Goal: Task Accomplishment & Management: Use online tool/utility

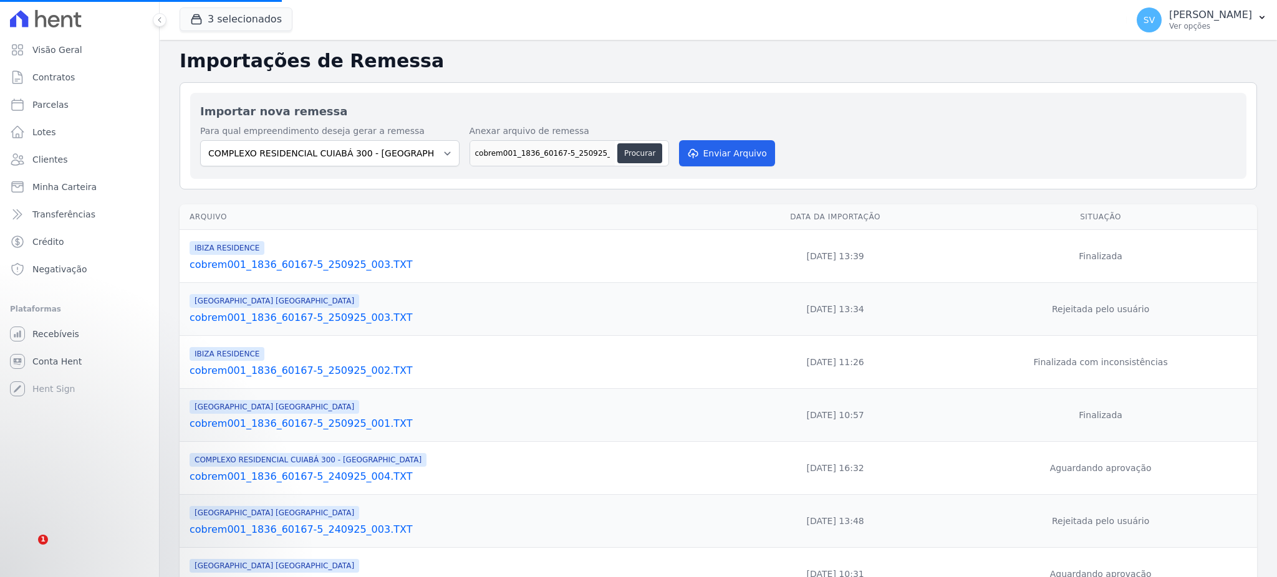
select select "a999329b-d322-46c5-b2df-9163b092fb9b"
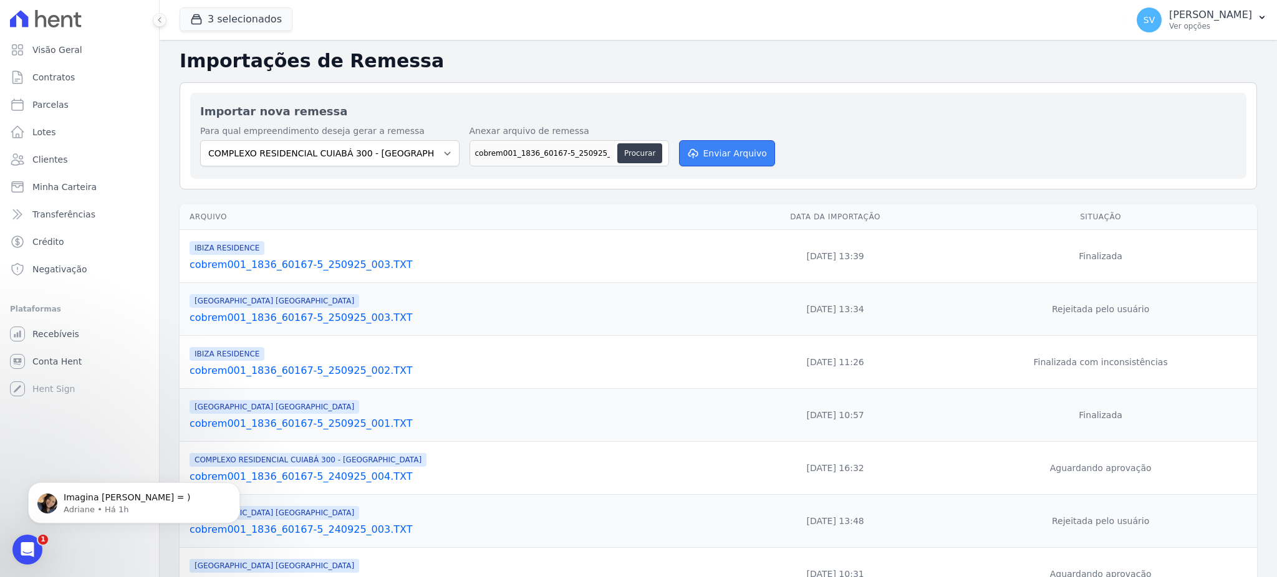
click at [745, 146] on button "Enviar Arquivo" at bounding box center [727, 153] width 96 height 26
click at [759, 151] on button "Enviar Arquivo" at bounding box center [727, 153] width 96 height 26
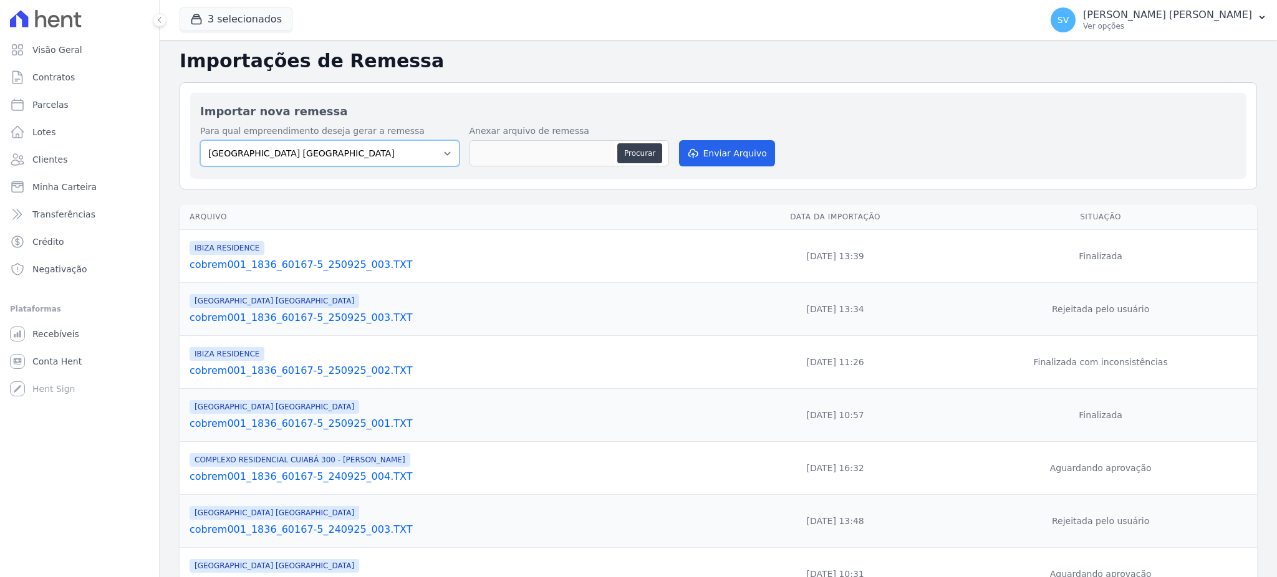
click at [340, 143] on select "BAHAMAS EAST VILLAGE COMPLEXO RESIDENCIAL CUIABÁ 300 - JOÃO DE BARRO IBIZA RESI…" at bounding box center [329, 153] width 259 height 26
select select "a999329b-d322-46c5-b2df-9163b092fb9b"
click at [200, 140] on select "BAHAMAS EAST VILLAGE COMPLEXO RESIDENCIAL CUIABÁ 300 - JOÃO DE BARRO IBIZA RESI…" at bounding box center [329, 153] width 259 height 26
click at [629, 150] on button "Procurar" at bounding box center [639, 153] width 45 height 20
type input "cobrem001_1836_60167-5_250925_005.TXT"
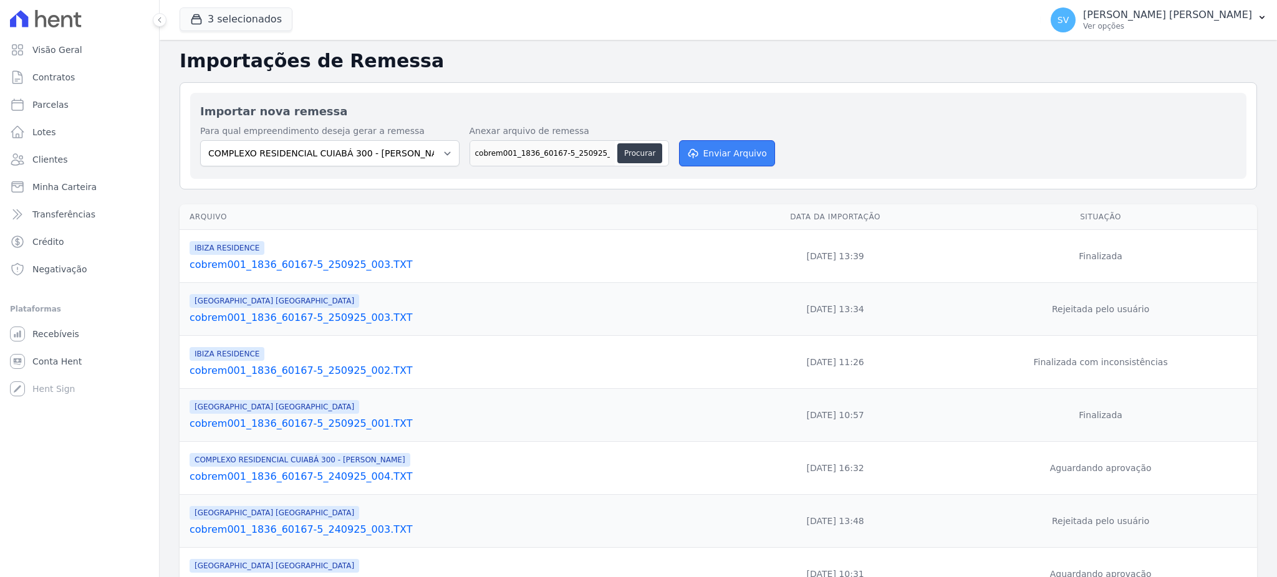
click at [682, 160] on button "Enviar Arquivo" at bounding box center [727, 153] width 96 height 26
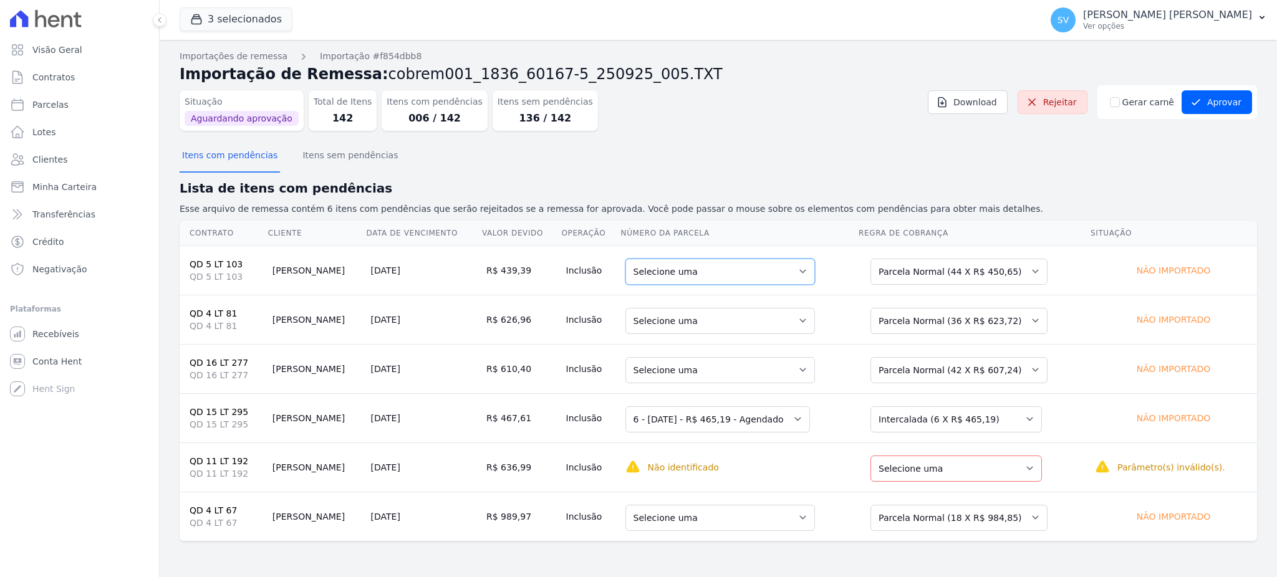
click at [793, 270] on select "Selecione uma 8 - 10/11/2025 - R$ 450,65 - Agendado 9 - 10/12/2025 - R$ 450,65 …" at bounding box center [720, 272] width 190 height 26
click at [1018, 268] on select "Selecione uma Nova Parcela Avulsa Parcela Avulsa Existente Parcela Normal (44 X…" at bounding box center [958, 272] width 177 height 26
click at [886, 259] on select "Selecione uma Nova Parcela Avulsa Parcela Avulsa Existente Parcela Normal (44 X…" at bounding box center [958, 272] width 177 height 26
click at [233, 168] on button "Itens com pendências" at bounding box center [230, 156] width 100 height 32
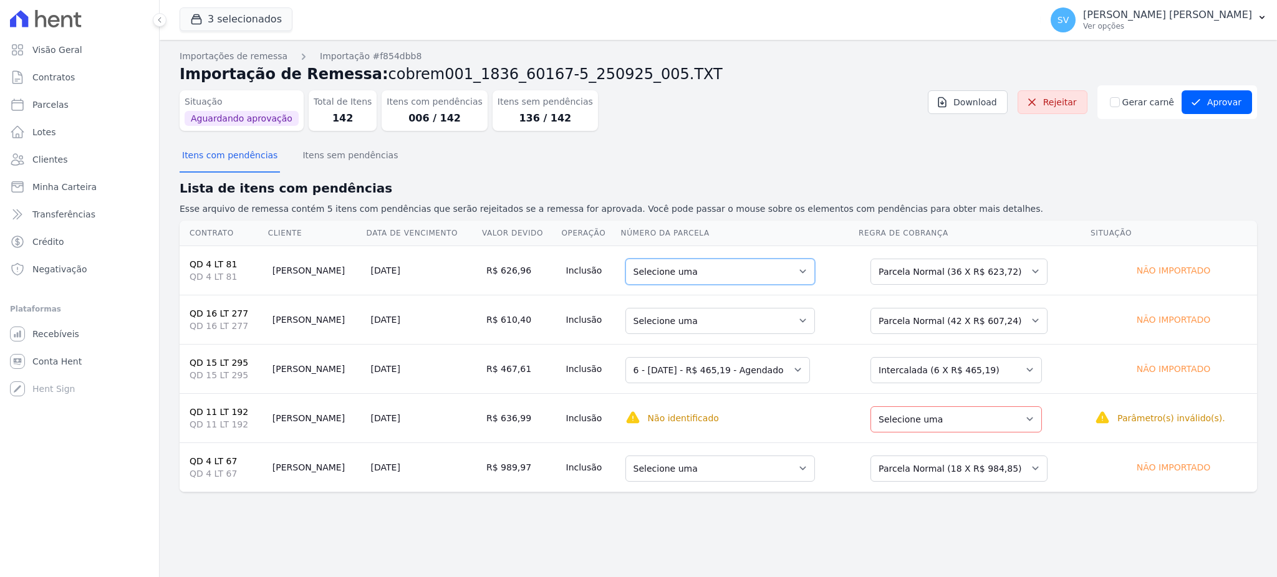
click at [761, 276] on select "Selecione uma 2 - 10/06/2025 - R$ 607,16 - Agendado 7 - 10/11/2025 - R$ 623,72 …" at bounding box center [720, 272] width 190 height 26
click at [246, 160] on button "Itens com pendências" at bounding box center [230, 156] width 100 height 32
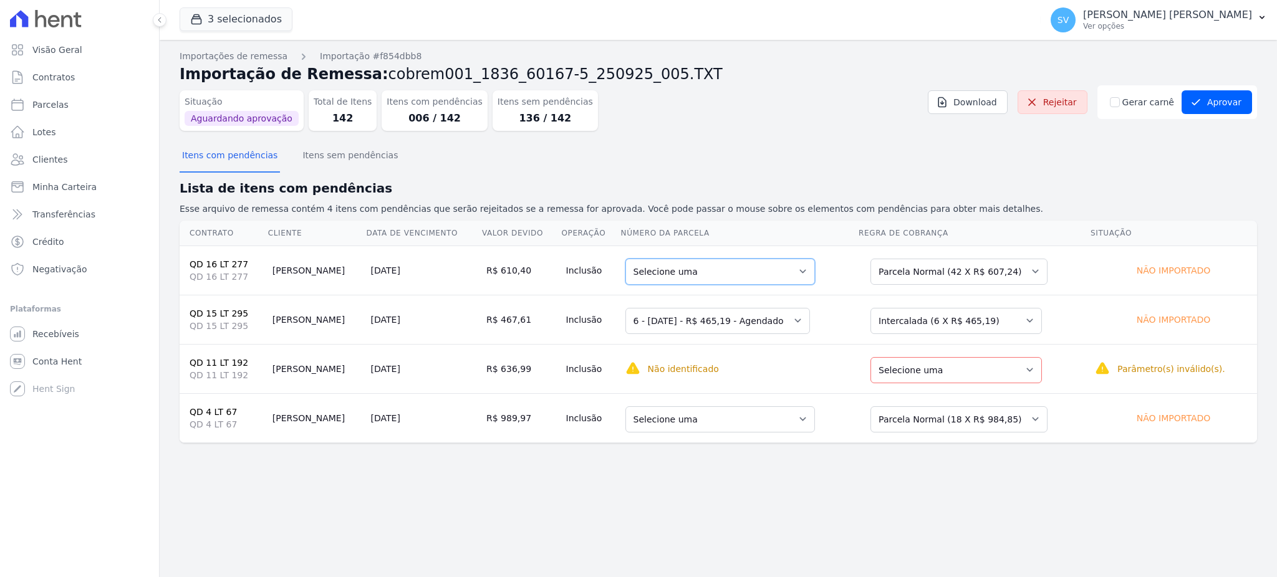
click at [788, 272] on select "Selecione uma 2 - 15/06/2025 - R$ 591,12 - Agendado 7 - 15/11/2025 - R$ 607,24 …" at bounding box center [720, 272] width 190 height 26
click at [229, 155] on button "Itens com pendências" at bounding box center [230, 156] width 100 height 32
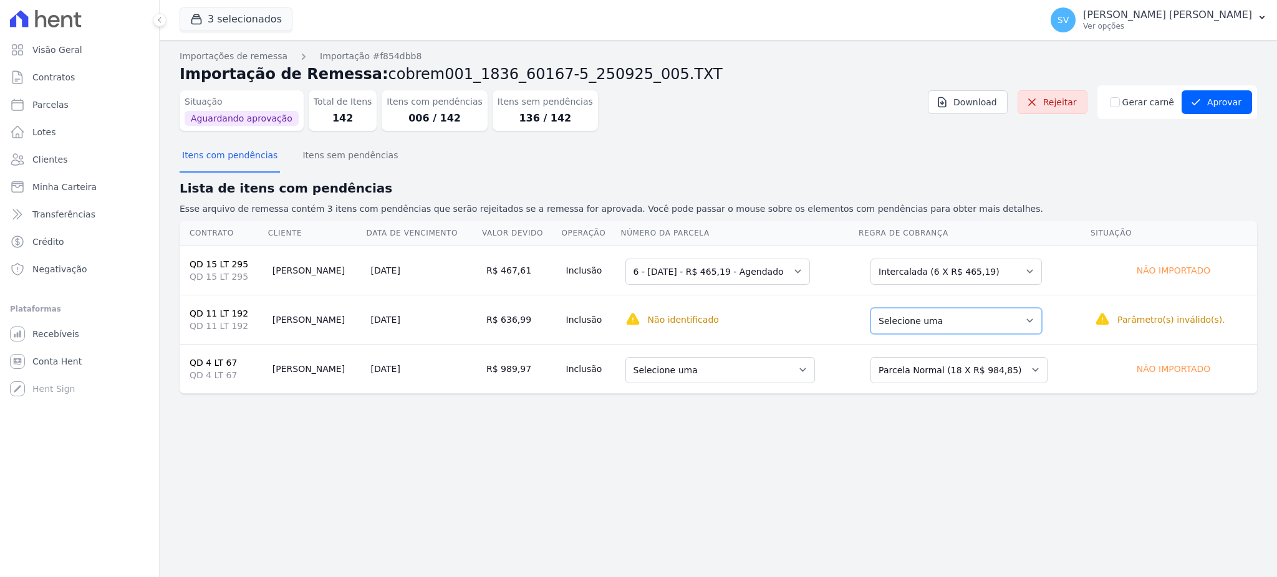
click at [1011, 322] on select "Selecione uma Nova Parcela Avulsa Parcela Avulsa Existente Intercalada (35 X R$…" at bounding box center [955, 321] width 171 height 26
click at [1013, 323] on select "Selecione uma Nova Parcela Avulsa Parcela Avulsa Existente Intercalada (35 X R$…" at bounding box center [955, 321] width 171 height 26
click at [796, 363] on select "Selecione uma 5 - 05/11/2025 - R$ 984,85 - Agendado 6 - 05/12/2025 - R$ 984,85 …" at bounding box center [720, 370] width 190 height 26
click at [243, 155] on button "Itens com pendências" at bounding box center [230, 156] width 100 height 32
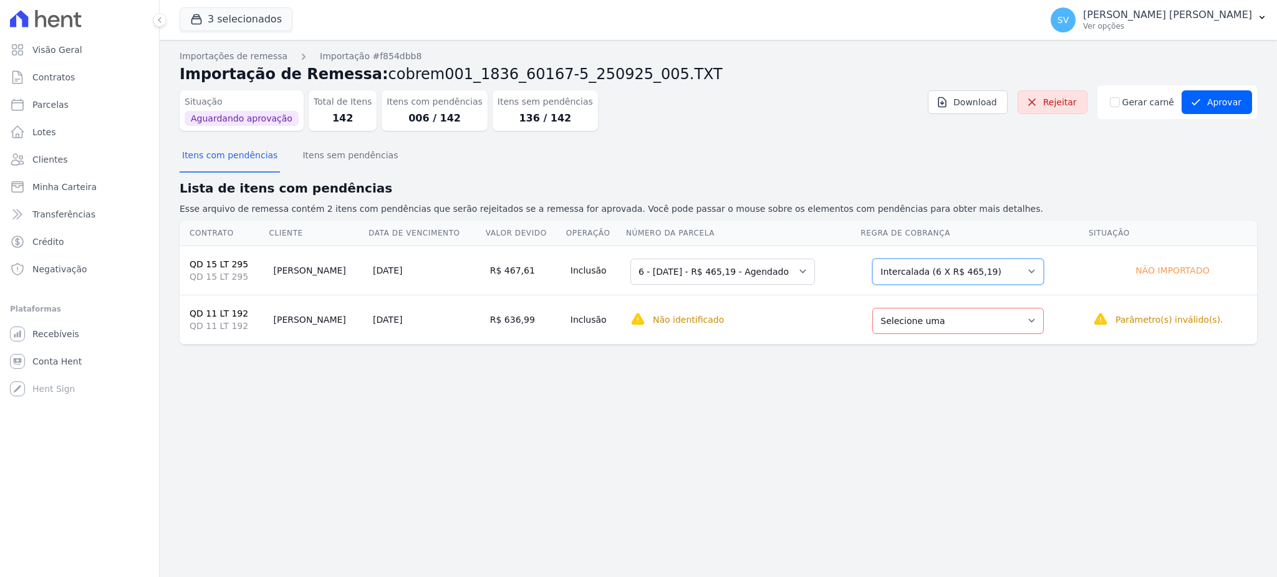
click at [1000, 269] on select "Selecione uma Nova Parcela Avulsa Parcela Avulsa Existente Parcela Normal (1 X …" at bounding box center [957, 272] width 171 height 26
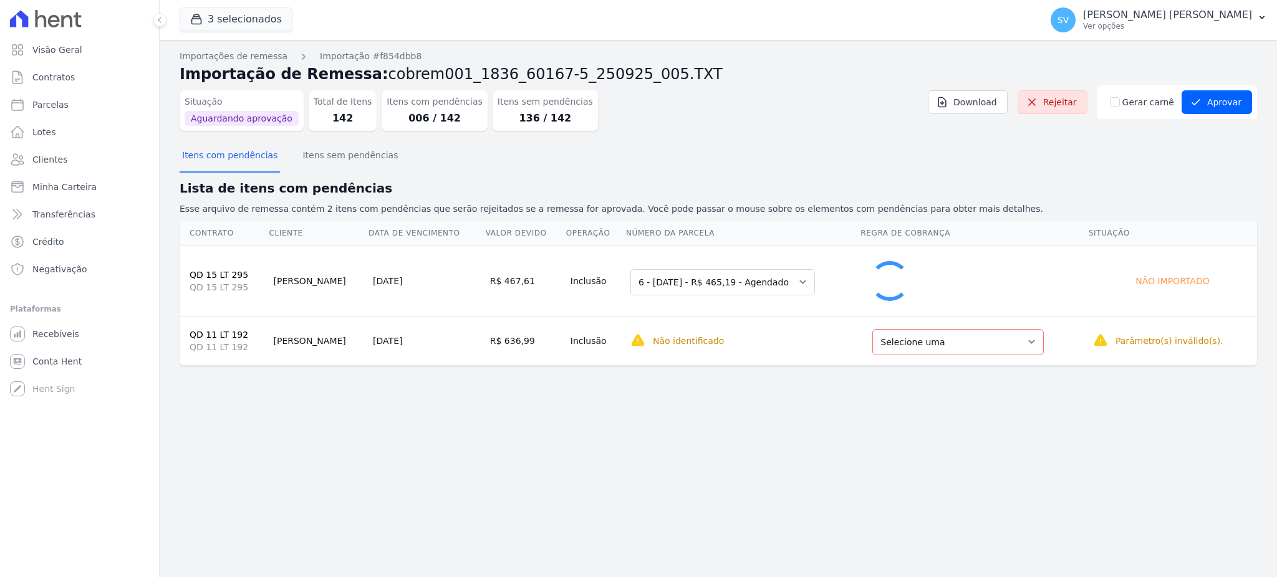
select select "0"
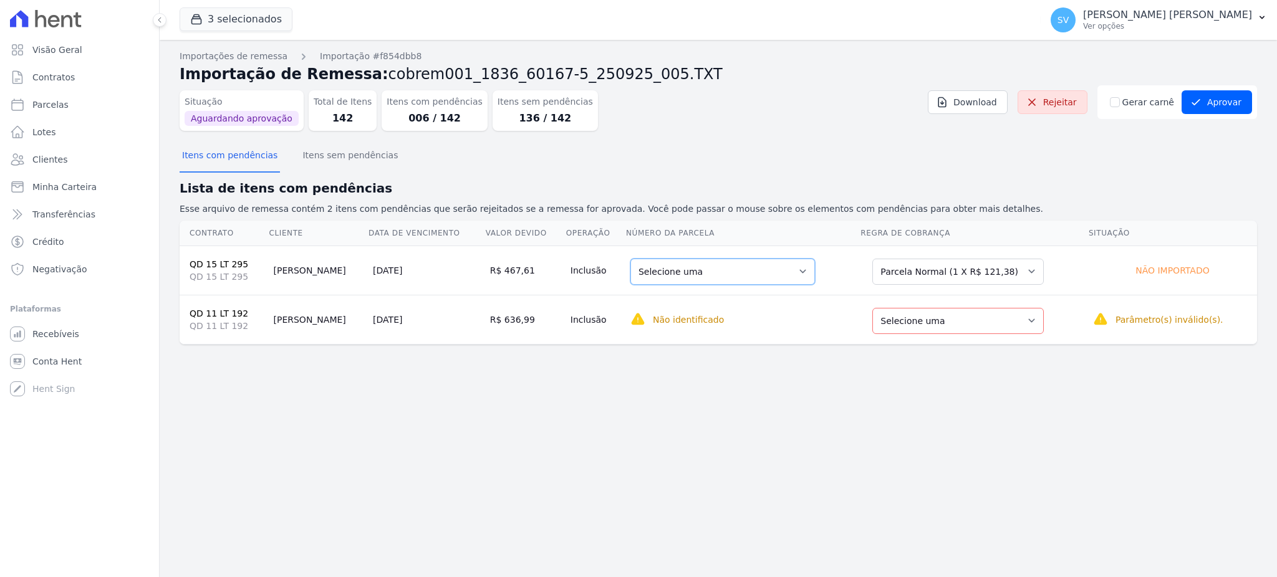
click at [749, 269] on select "Selecione uma 1 - 10/11/2025 - R$ 121,38 - Agendado" at bounding box center [722, 272] width 185 height 26
click at [243, 160] on button "Itens com pendências" at bounding box center [230, 156] width 100 height 32
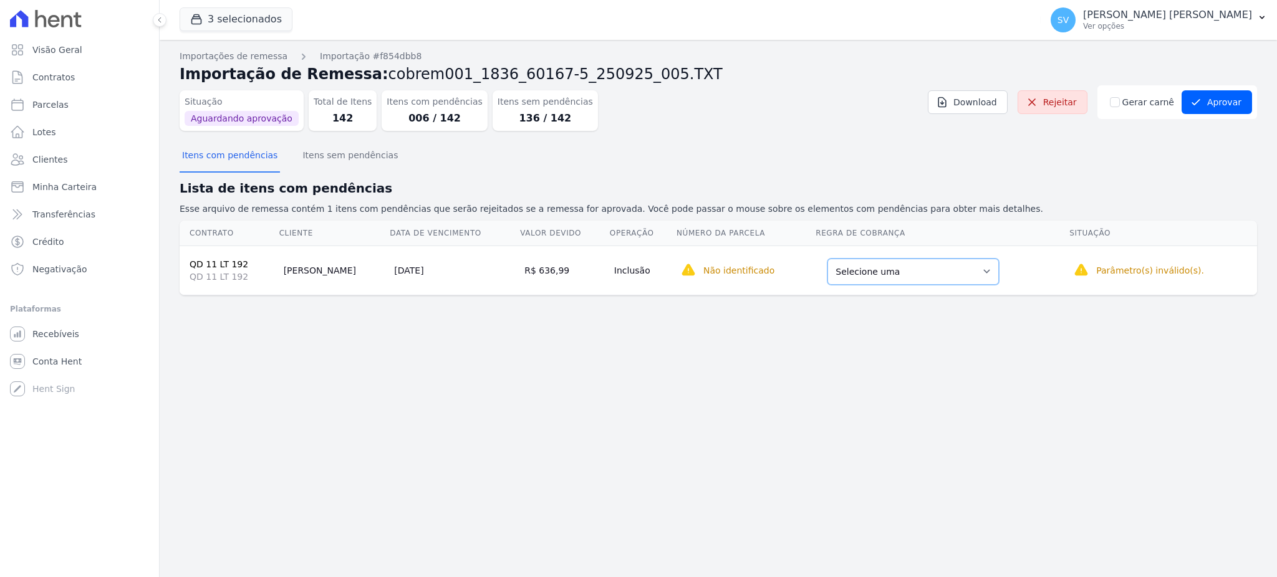
click at [945, 278] on select "Selecione uma Nova Parcela Avulsa Parcela Avulsa Existente Intercalada (35 X R$…" at bounding box center [912, 272] width 171 height 26
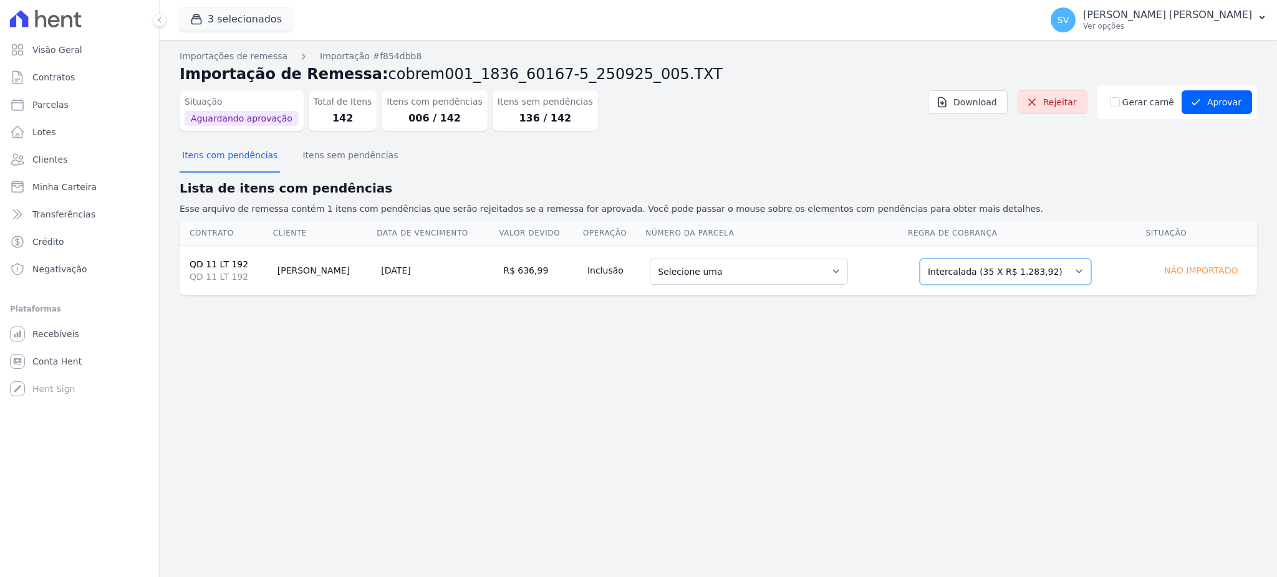
click at [1045, 273] on select "Selecione uma Nova Parcela Avulsa Parcela Avulsa Existente Intercalada (35 X R$…" at bounding box center [1005, 272] width 171 height 26
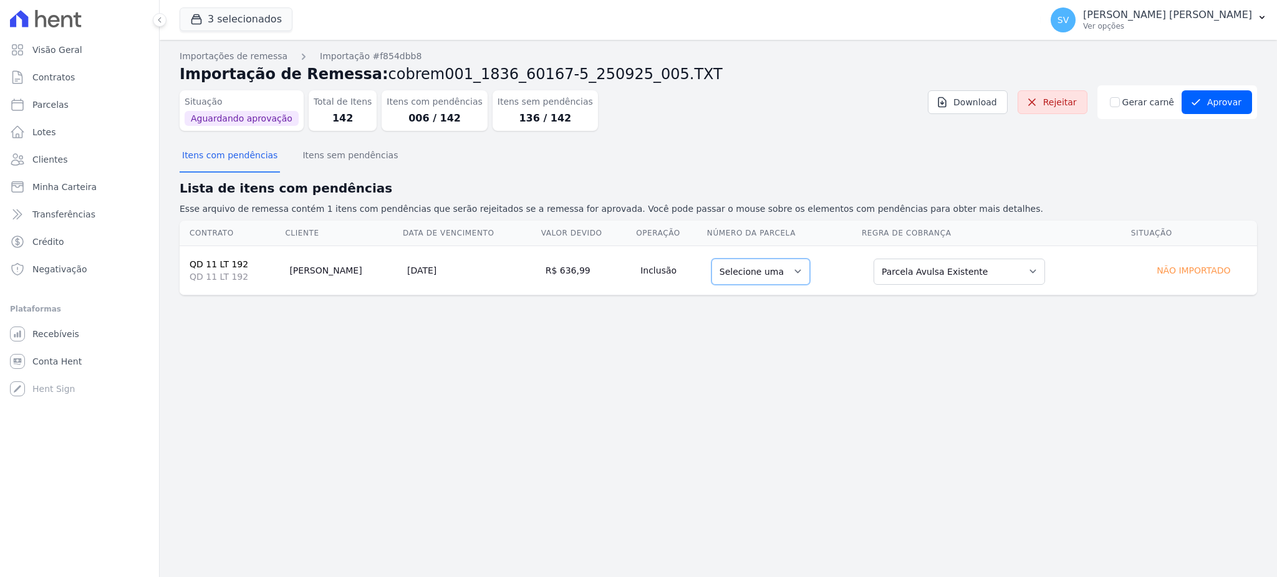
click at [762, 269] on select "Selecione uma" at bounding box center [760, 272] width 99 height 26
drag, startPoint x: 762, startPoint y: 272, endPoint x: 798, endPoint y: 275, distance: 36.3
click at [771, 273] on select "Selecione uma" at bounding box center [760, 272] width 99 height 26
click at [1004, 274] on select "Selecione uma Nova Parcela Avulsa Parcela Avulsa Existente Intercalada (35 X R$…" at bounding box center [959, 272] width 171 height 26
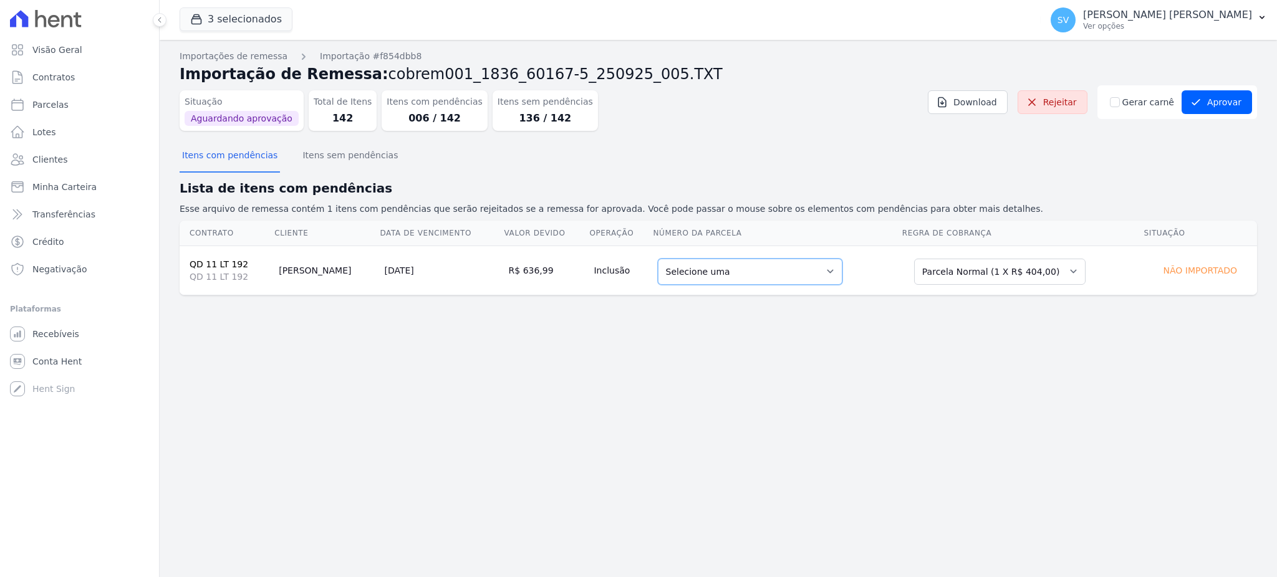
click at [801, 263] on select "Selecione uma 1 - 10/02/2028 - R$ 404,00 - Agendado" at bounding box center [750, 272] width 185 height 26
click at [781, 357] on div "Importações de remessa Importação #f854dbb8 Importação de Remessa: cobrem001_18…" at bounding box center [718, 309] width 1117 height 538
click at [228, 155] on button "Itens com pendências" at bounding box center [230, 156] width 100 height 32
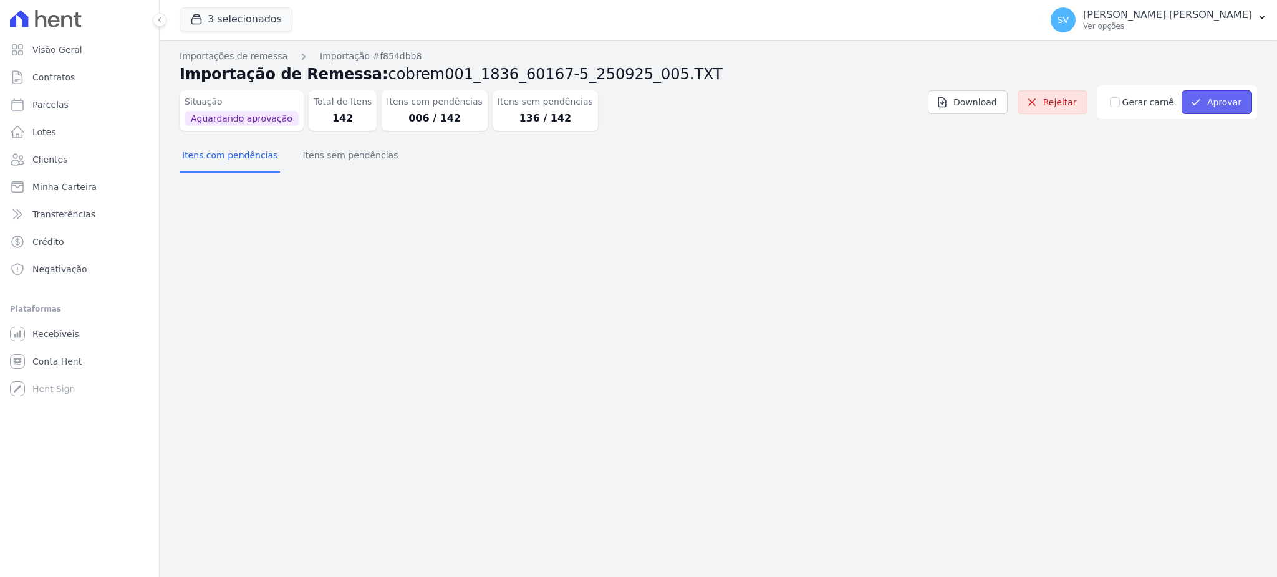
click at [1220, 97] on button "Aprovar" at bounding box center [1217, 102] width 70 height 24
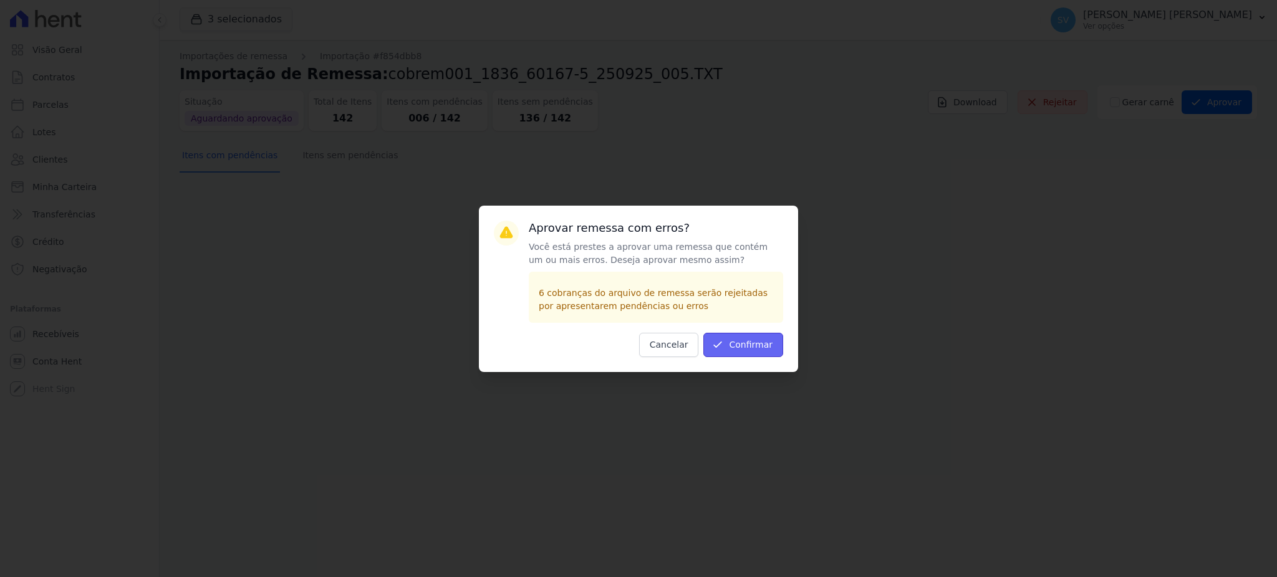
click at [743, 337] on button "Confirmar" at bounding box center [743, 345] width 80 height 24
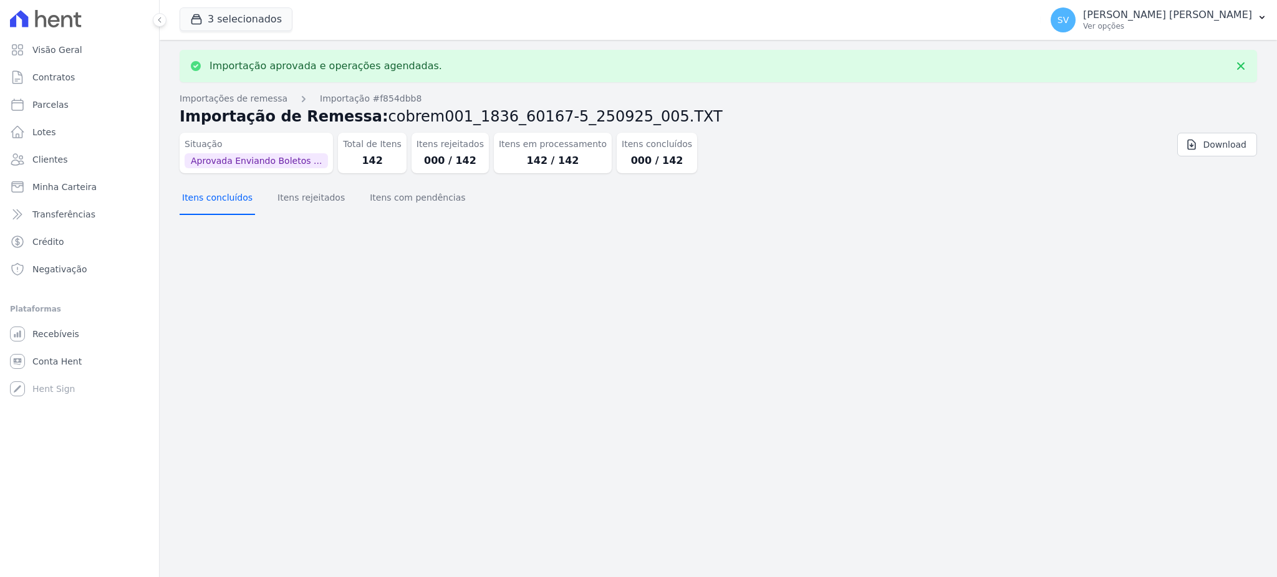
click at [228, 201] on button "Itens concluídos" at bounding box center [217, 199] width 75 height 32
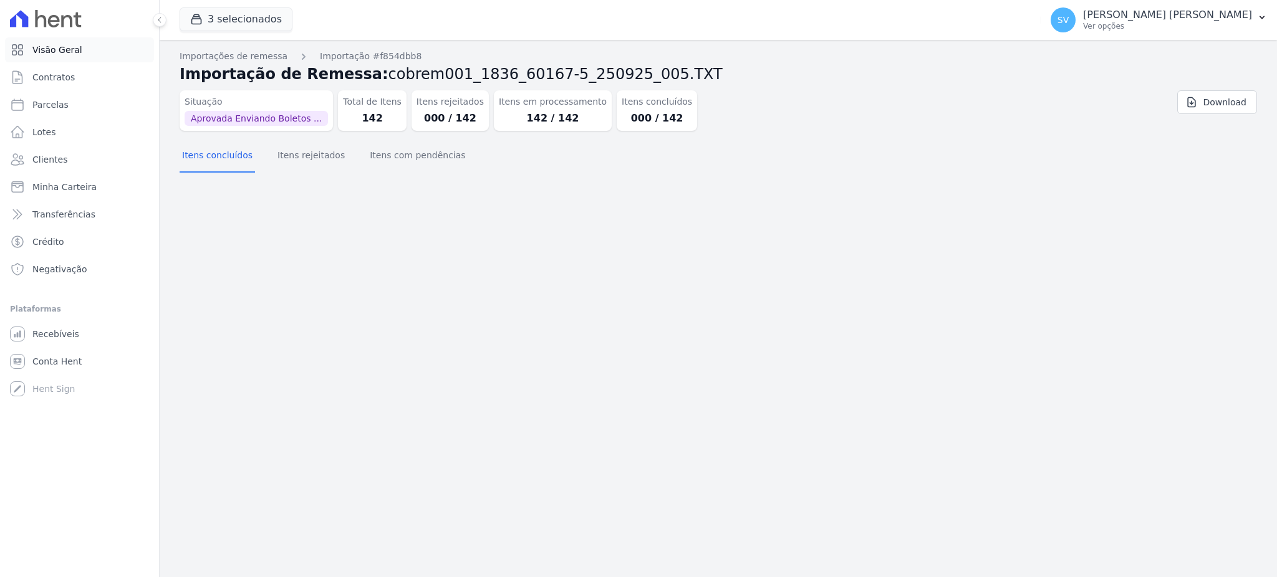
click at [47, 51] on span "Visão Geral" at bounding box center [57, 50] width 50 height 12
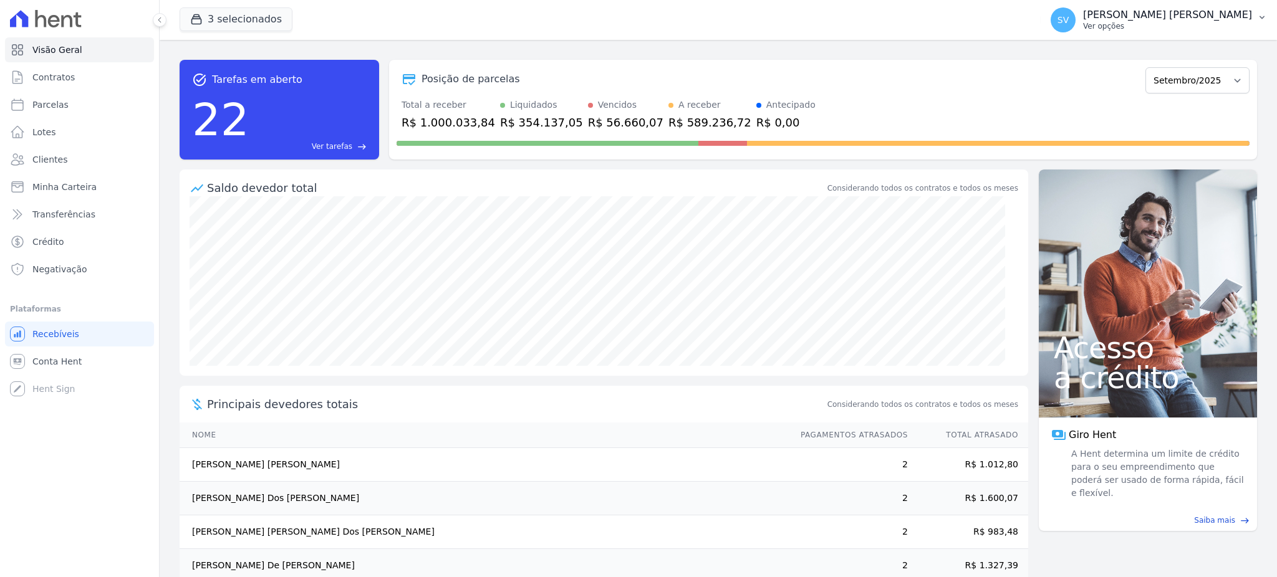
click at [1169, 9] on p "[PERSON_NAME]" at bounding box center [1167, 15] width 169 height 12
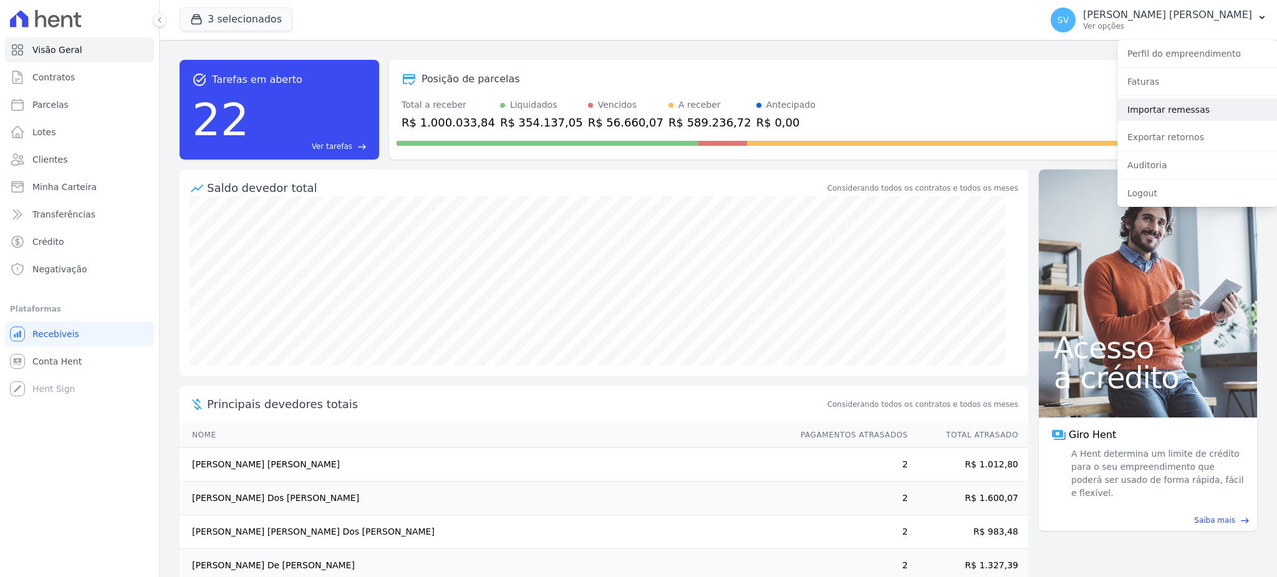
click at [1136, 115] on link "Importar remessas" at bounding box center [1197, 110] width 160 height 22
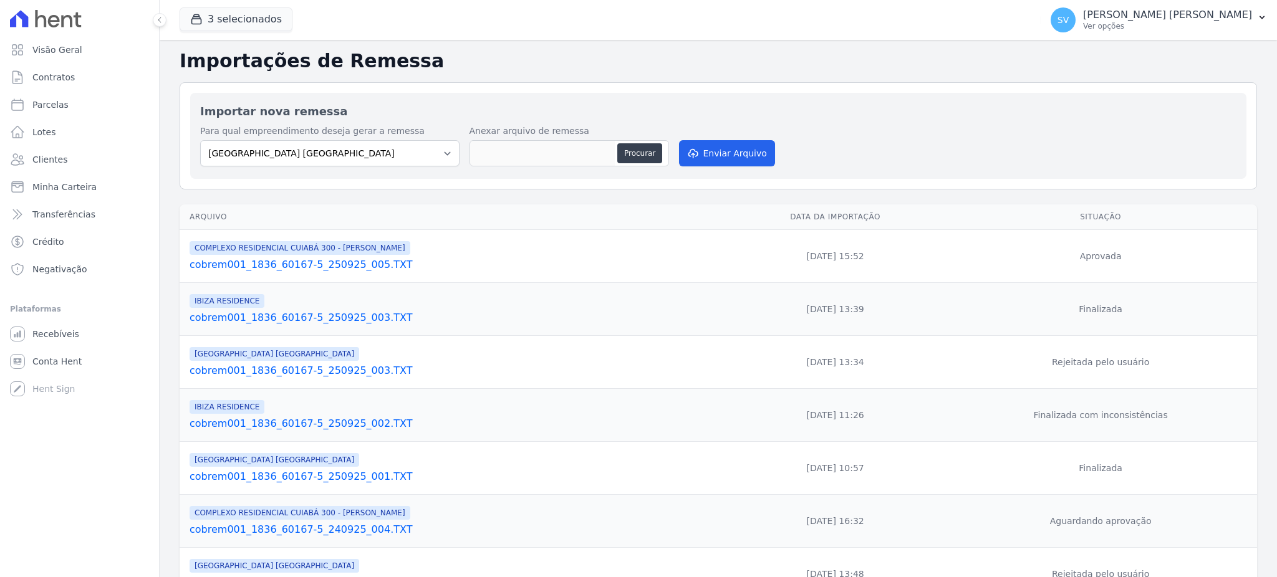
click at [334, 261] on link "cobrem001_1836_60167-5_250925_005.TXT" at bounding box center [456, 265] width 532 height 15
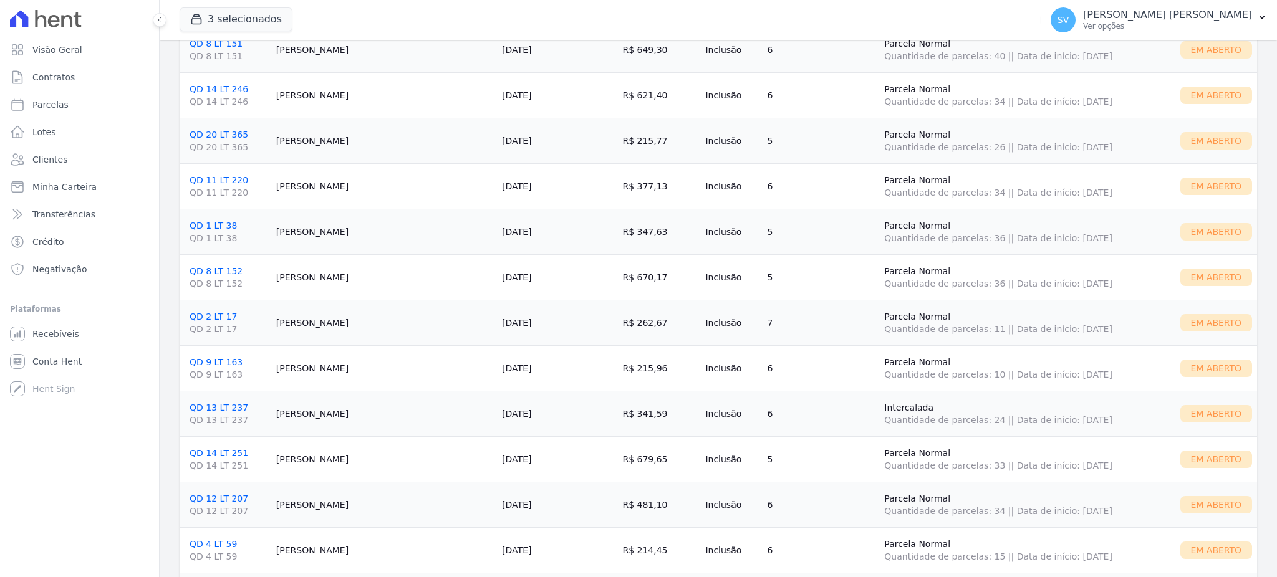
scroll to position [5735, 0]
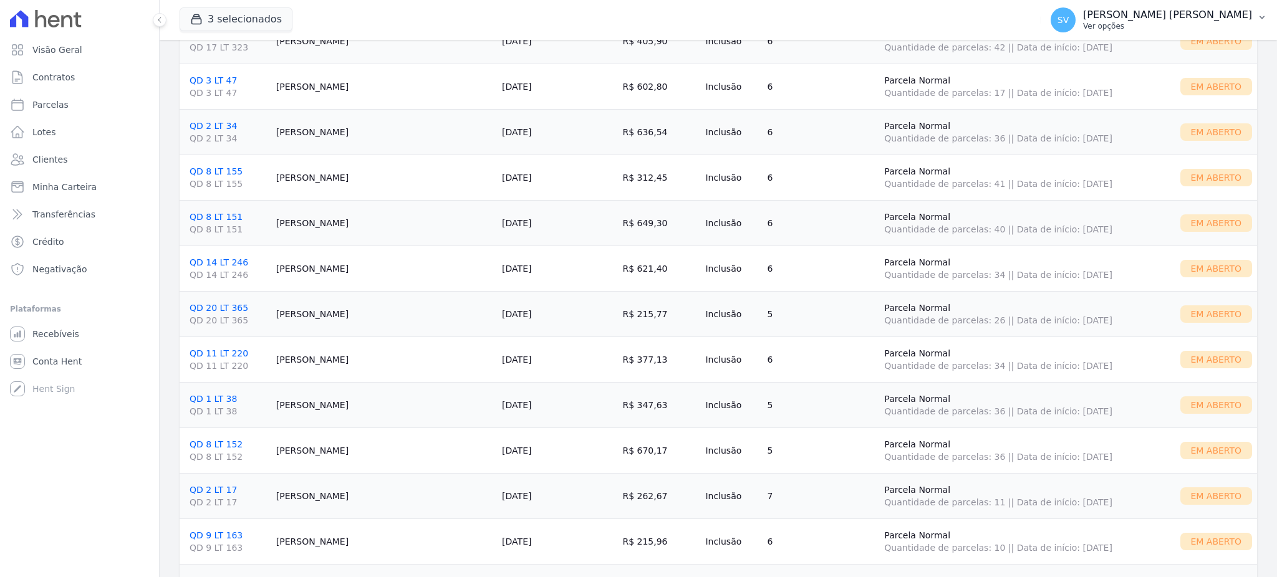
click at [1168, 17] on p "[PERSON_NAME]" at bounding box center [1167, 15] width 169 height 12
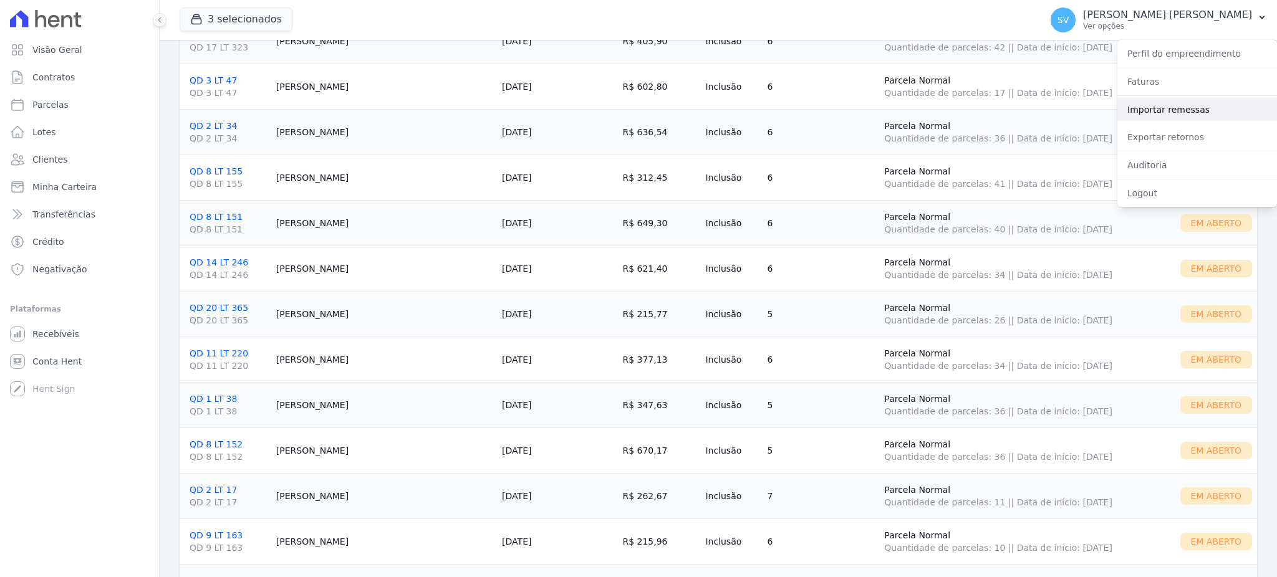
click at [1159, 108] on link "Importar remessas" at bounding box center [1197, 110] width 160 height 22
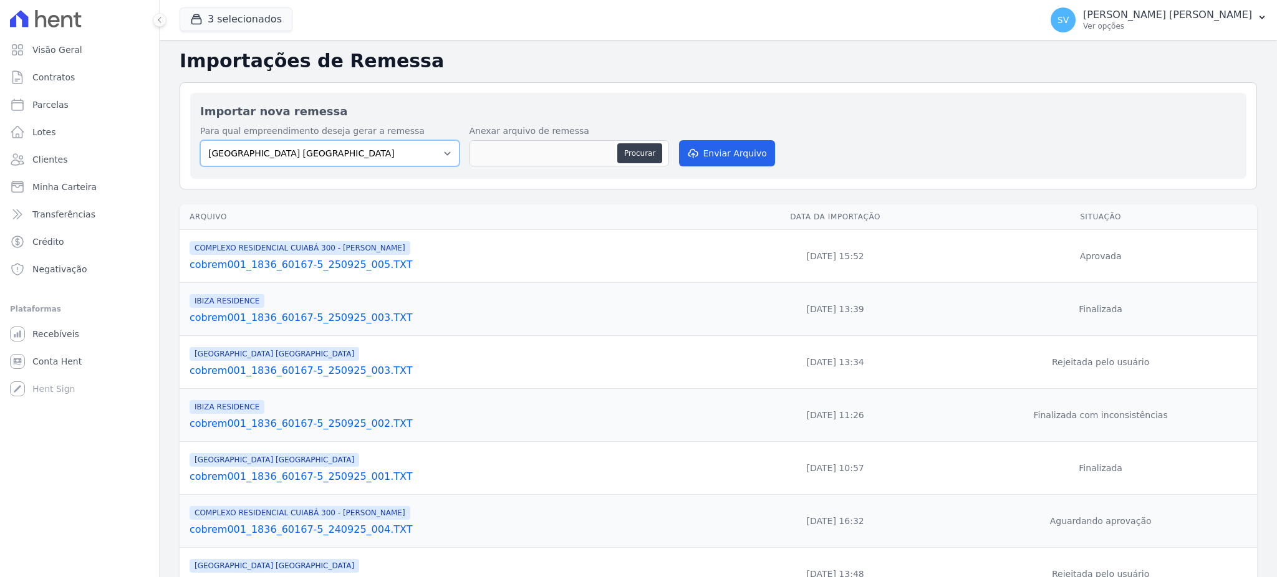
click at [416, 158] on select "BAHAMAS EAST VILLAGE COMPLEXO RESIDENCIAL CUIABÁ 300 - JOÃO DE BARRO IBIZA RESI…" at bounding box center [329, 153] width 259 height 26
select select "a999329b-d322-46c5-b2df-9163b092fb9b"
click at [200, 140] on select "BAHAMAS EAST VILLAGE COMPLEXO RESIDENCIAL CUIABÁ 300 - JOÃO DE BARRO IBIZA RESI…" at bounding box center [329, 153] width 259 height 26
click at [639, 156] on button "Procurar" at bounding box center [639, 153] width 45 height 20
type input "cobrem001_1836_60167-5_250925_006.TXT"
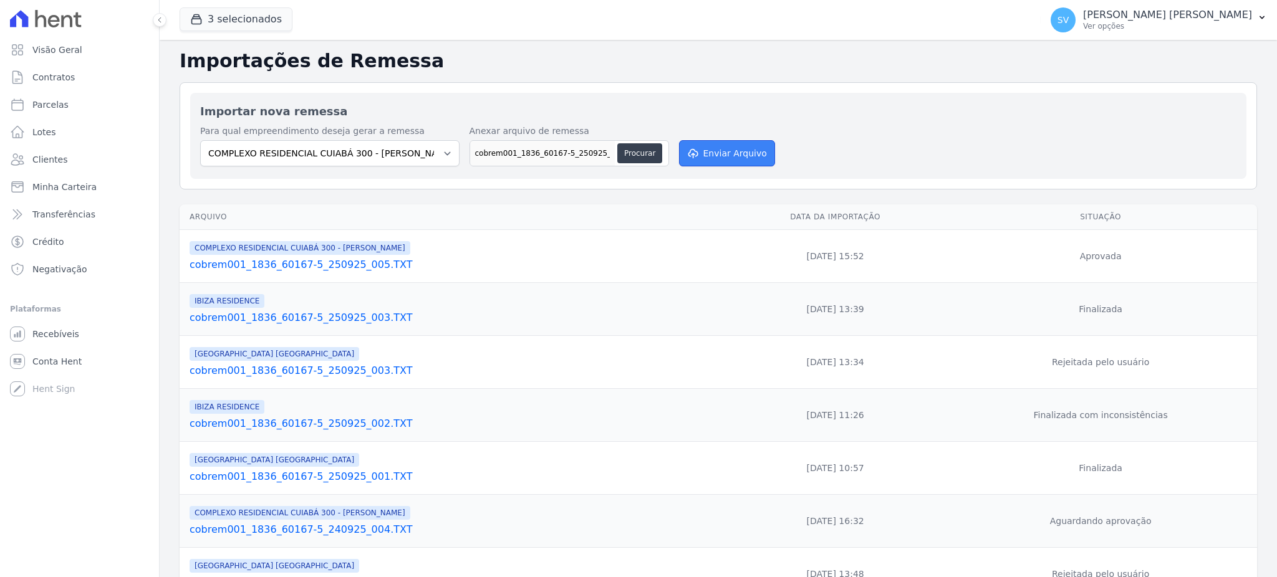
click at [722, 150] on button "Enviar Arquivo" at bounding box center [727, 153] width 96 height 26
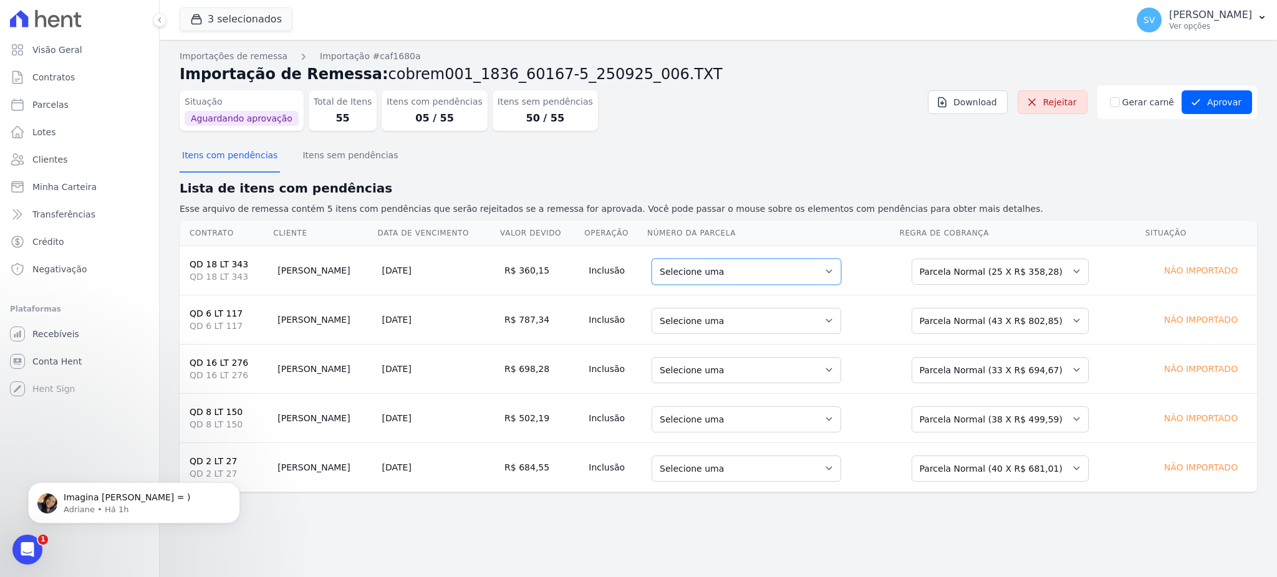
click at [822, 272] on select "Selecione uma 7 - 20/11/2025 - R$ 358,28 - Agendado 8 - 20/12/2025 - R$ 358,28 …" at bounding box center [747, 272] width 190 height 26
click at [799, 319] on select "Selecione uma 6 - 26/08/2025 - R$ 816,80 - Vencido 9 - 20/11/2025 - R$ 802,85 -…" at bounding box center [747, 321] width 190 height 26
click at [807, 324] on select "Selecione uma 6 - 26/08/2025 - R$ 816,80 - Vencido 9 - 20/11/2025 - R$ 802,85 -…" at bounding box center [747, 321] width 190 height 26
click at [825, 362] on select "Selecione uma 1 - 20/06/2025 - R$ 676,23 - Agendado 6 - 20/11/2025 - R$ 694,67 …" at bounding box center [747, 370] width 190 height 26
click at [811, 369] on select "Selecione uma 1 - 20/06/2025 - R$ 676,23 - Agendado 6 - 20/11/2025 - R$ 694,67 …" at bounding box center [747, 370] width 190 height 26
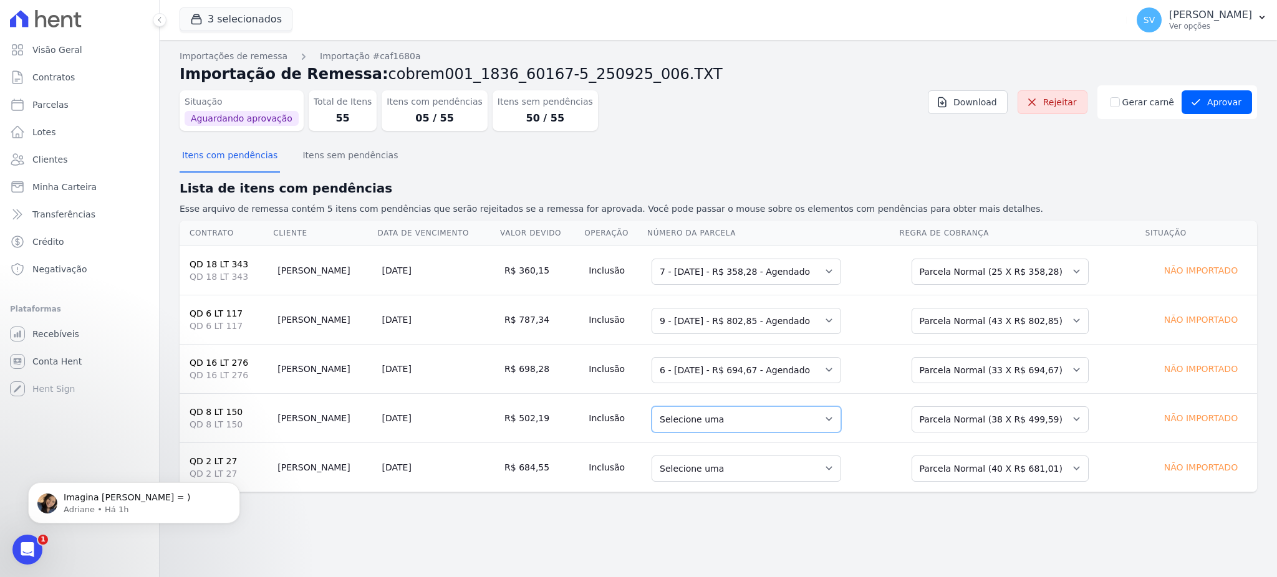
click at [816, 417] on select "Selecione uma 8 - 20/12/2025 - R$ 499,59 - Agendado 9 - 20/01/2026 - R$ 499,59 …" at bounding box center [747, 420] width 190 height 26
click at [812, 467] on select "Selecione uma 7 - 20/11/2025 - R$ 681,01 - Agendado 8 - 20/12/2025 - R$ 681,01 …" at bounding box center [747, 469] width 190 height 26
click at [228, 164] on button "Itens com pendências" at bounding box center [230, 156] width 100 height 32
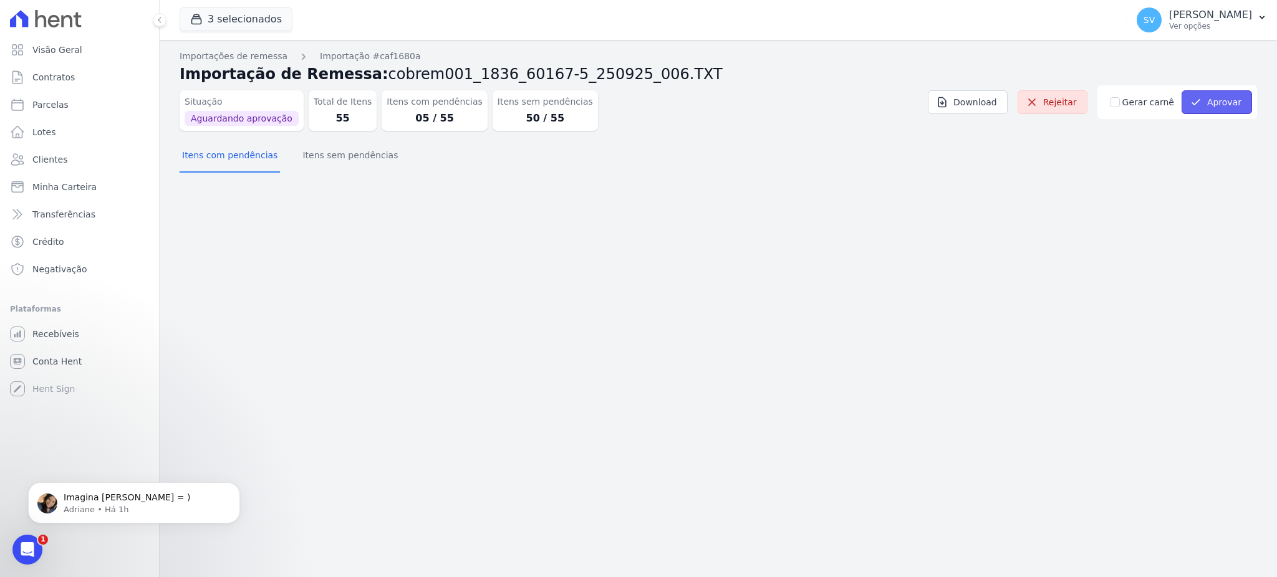
click at [1212, 106] on button "Aprovar" at bounding box center [1217, 102] width 70 height 24
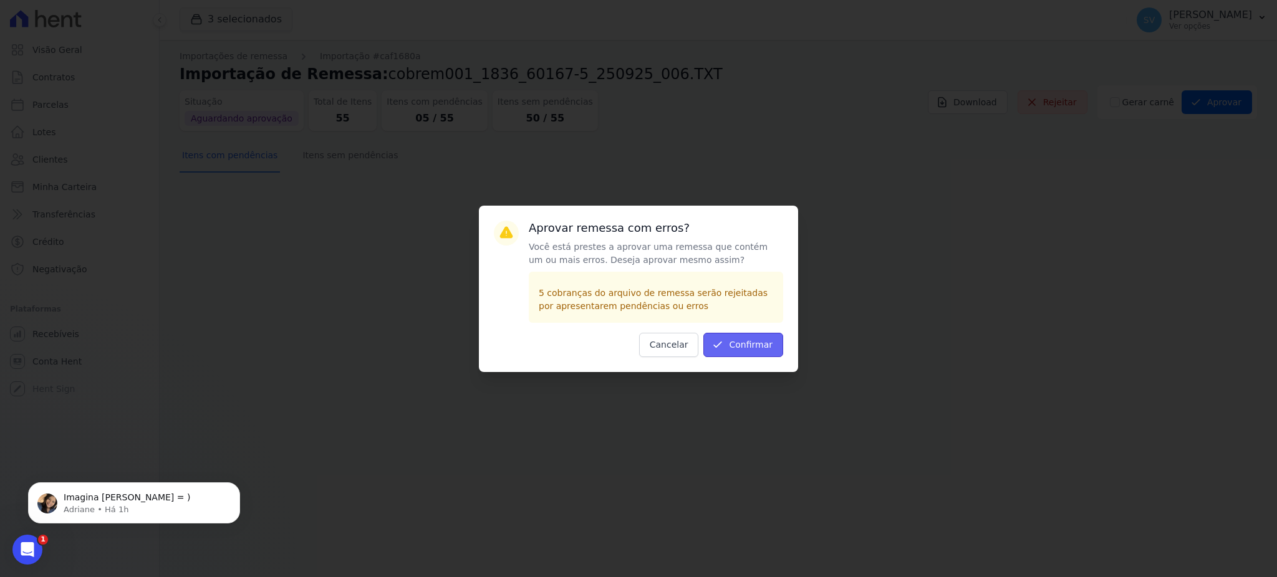
click at [755, 342] on button "Confirmar" at bounding box center [743, 345] width 80 height 24
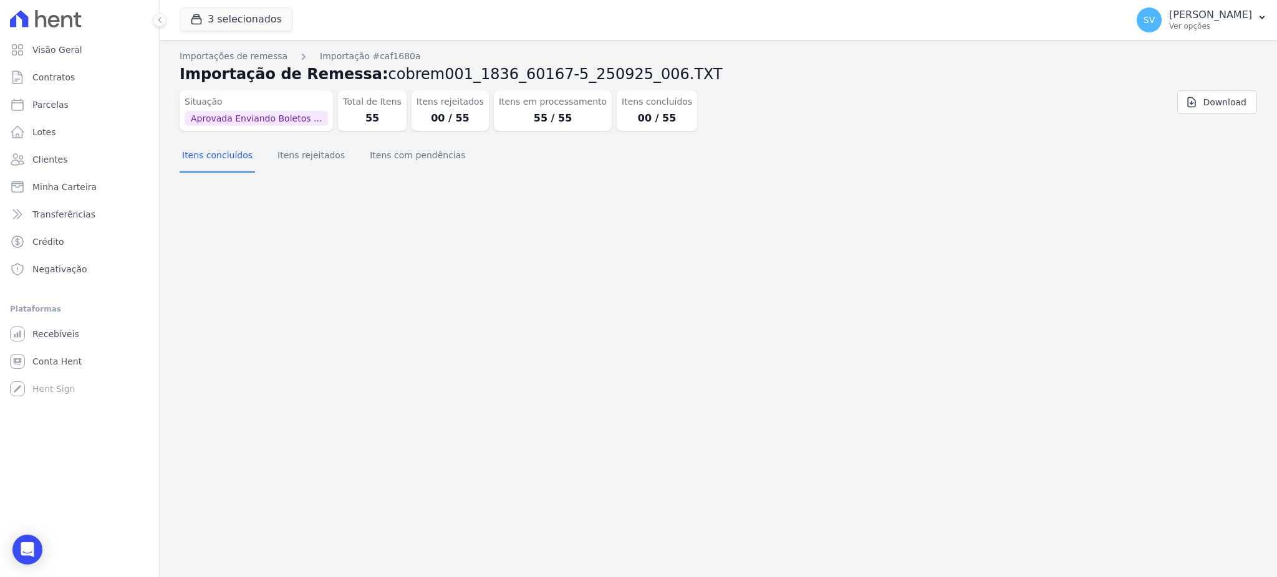
click at [808, 296] on div "Importação aprovada e operações agendadas. Importações de remessa Importação #c…" at bounding box center [718, 309] width 1117 height 538
click at [1169, 17] on p "[PERSON_NAME]" at bounding box center [1210, 15] width 83 height 12
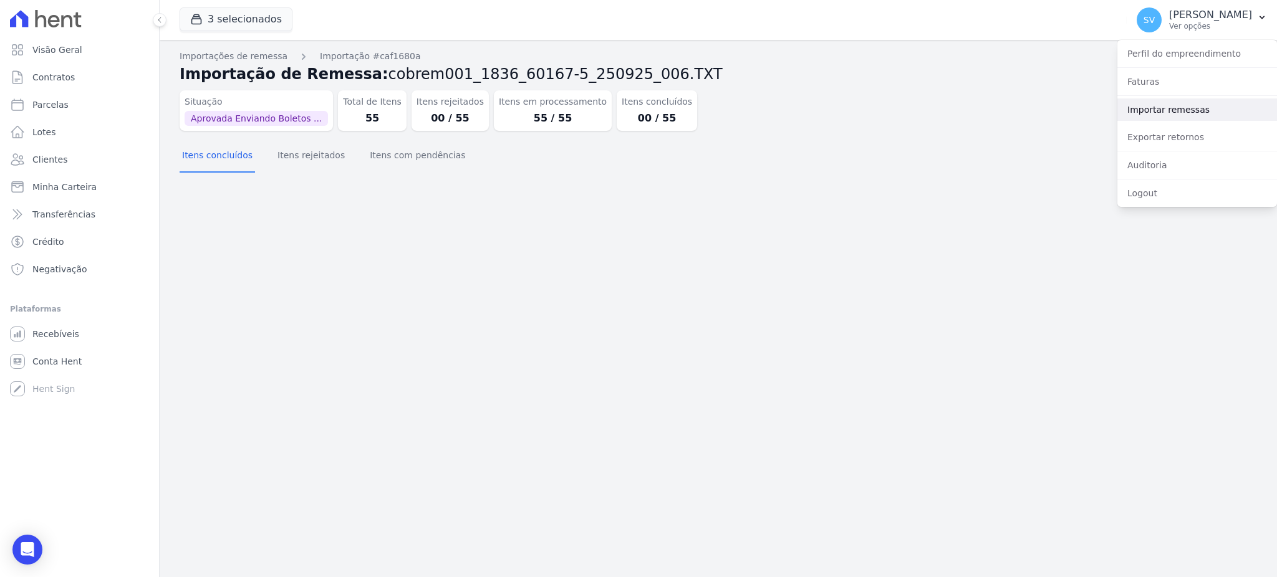
click at [1157, 113] on link "Importar remessas" at bounding box center [1197, 110] width 160 height 22
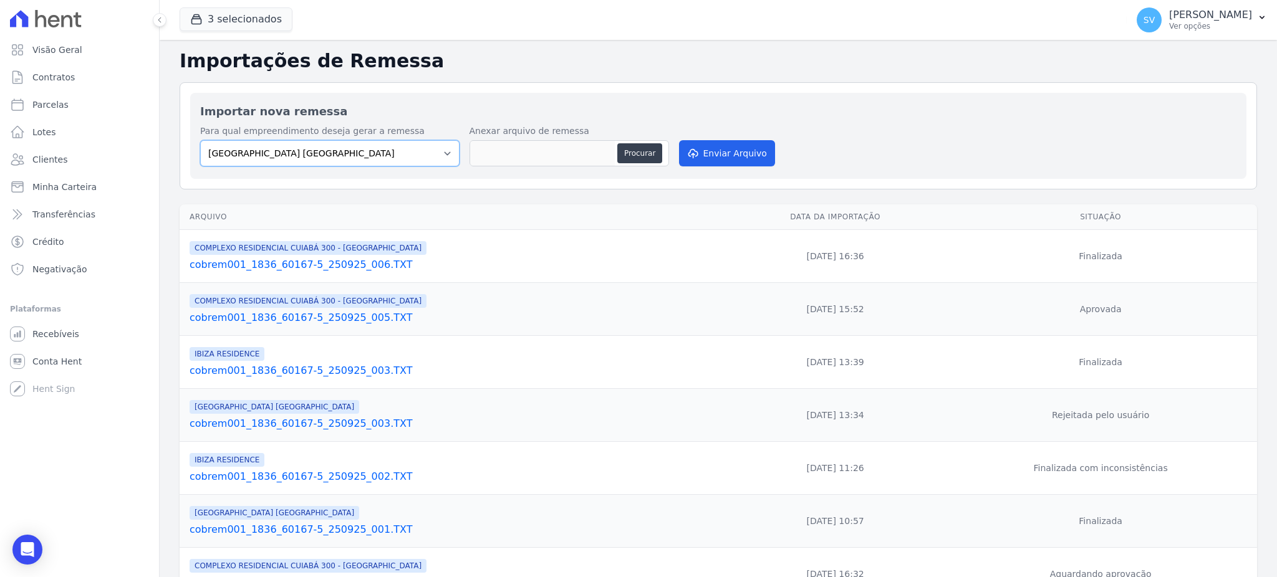
click at [445, 151] on select "BAHAMAS EAST VILLAGE COMPLEXO RESIDENCIAL CUIABÁ 300 - JOÃO DE BARRO IBIZA RESI…" at bounding box center [329, 153] width 259 height 26
select select "a999329b-d322-46c5-b2df-9163b092fb9b"
click at [200, 140] on select "BAHAMAS EAST VILLAGE COMPLEXO RESIDENCIAL CUIABÁ 300 - JOÃO DE BARRO IBIZA RESI…" at bounding box center [329, 153] width 259 height 26
click at [636, 157] on button "Procurar" at bounding box center [639, 153] width 45 height 20
type input "cobrem001_1836_60167-5_250925_007.TXT"
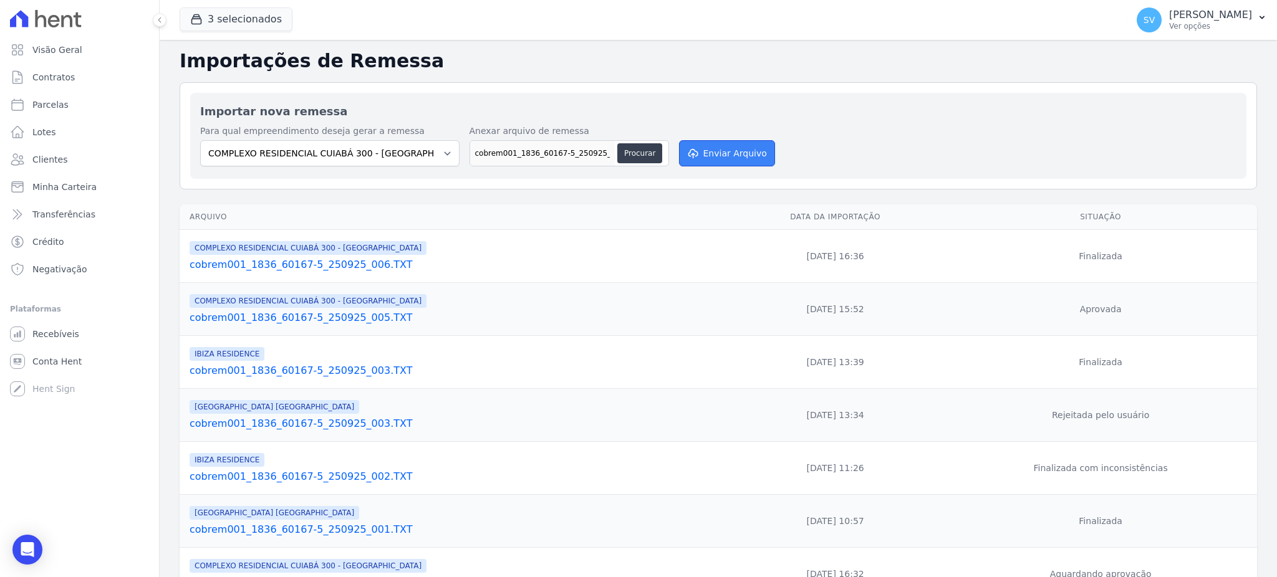
click at [728, 154] on button "Enviar Arquivo" at bounding box center [727, 153] width 96 height 26
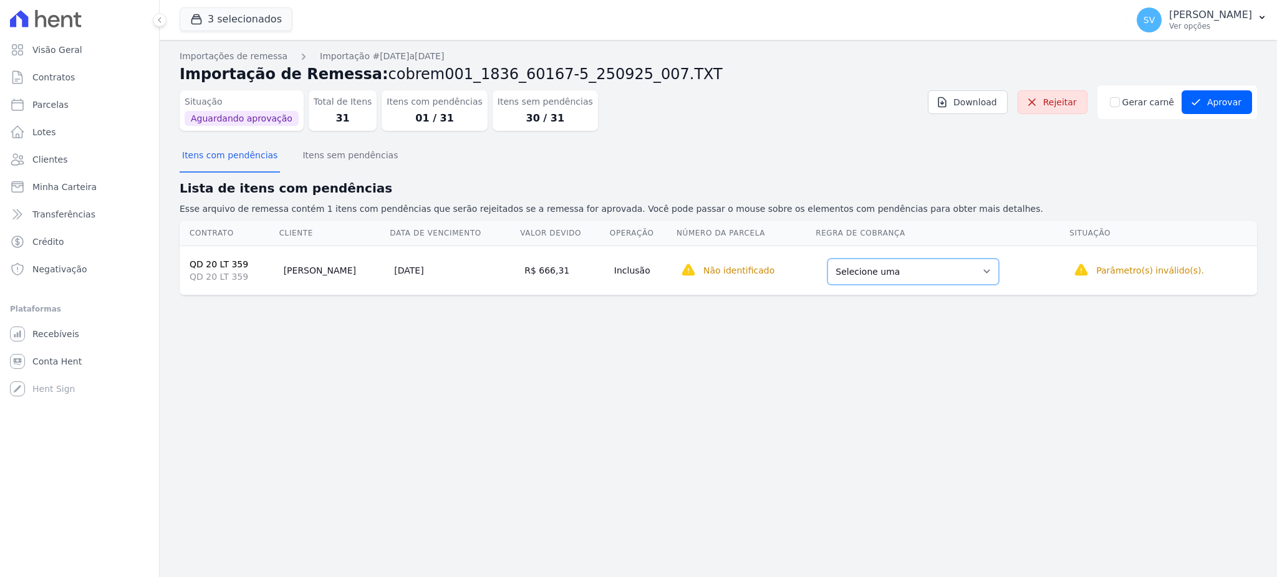
click at [968, 269] on select "Selecione uma Nova Parcela Avulsa Parcela Avulsa Existente Parcela Normal (2 X …" at bounding box center [912, 272] width 171 height 26
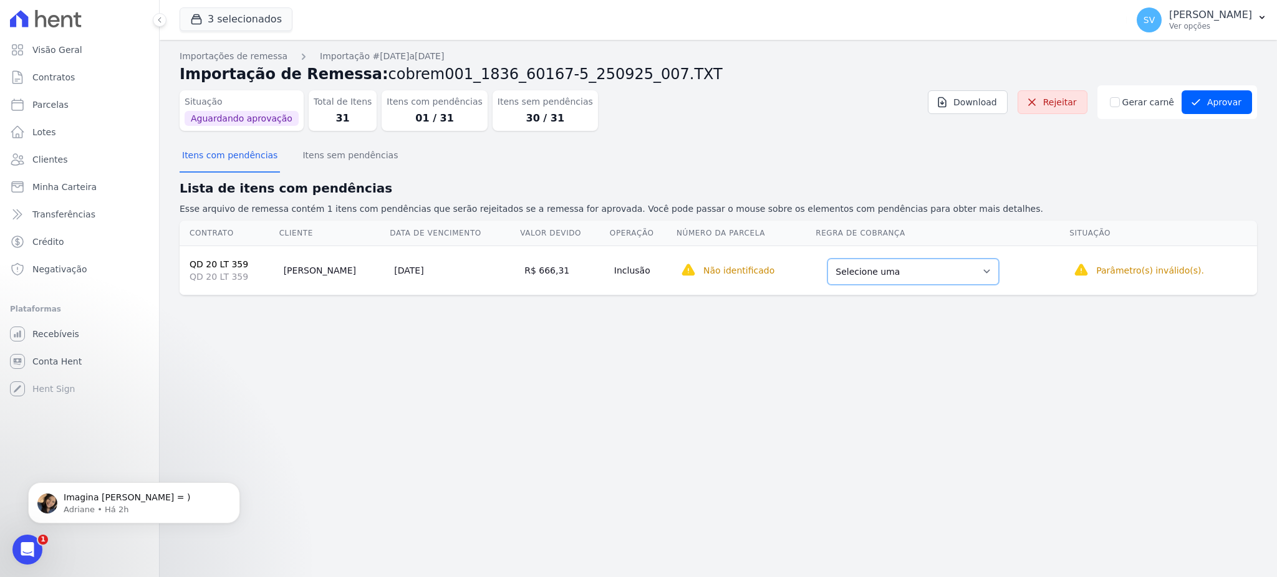
click at [990, 273] on select "Selecione uma Nova Parcela Avulsa Parcela Avulsa Existente Parcela Normal (2 X …" at bounding box center [912, 272] width 171 height 26
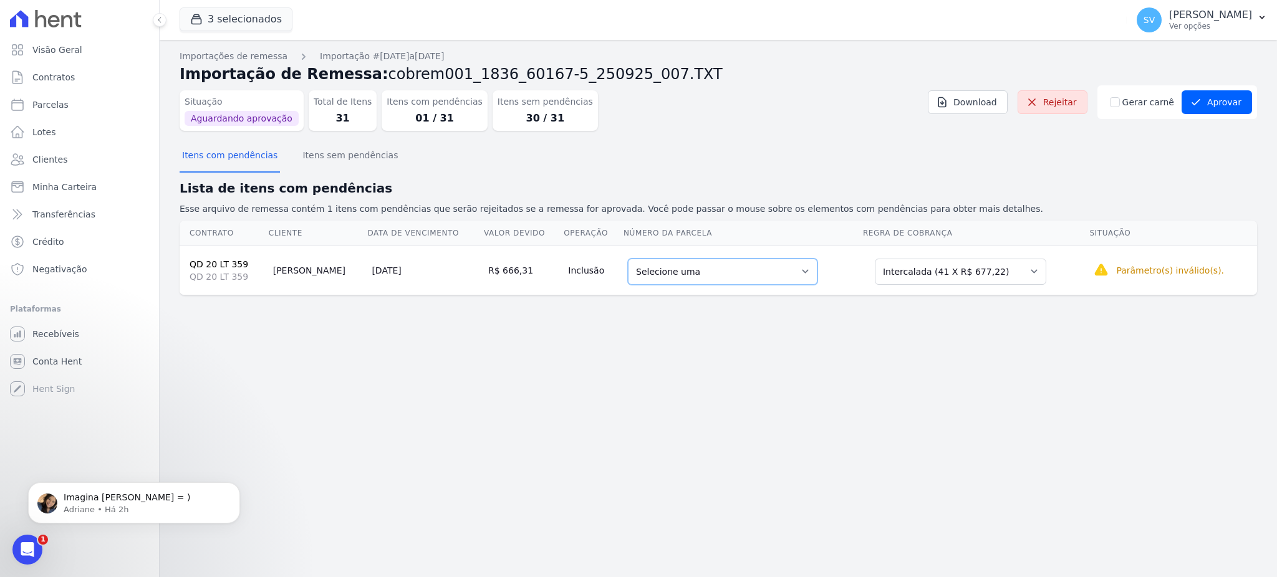
click at [733, 270] on select "Selecione uma 5 - 30/11/2025 - R$ 677,22 - Agendado 6 - 30/12/2025 - R$ 677,22 …" at bounding box center [723, 272] width 190 height 26
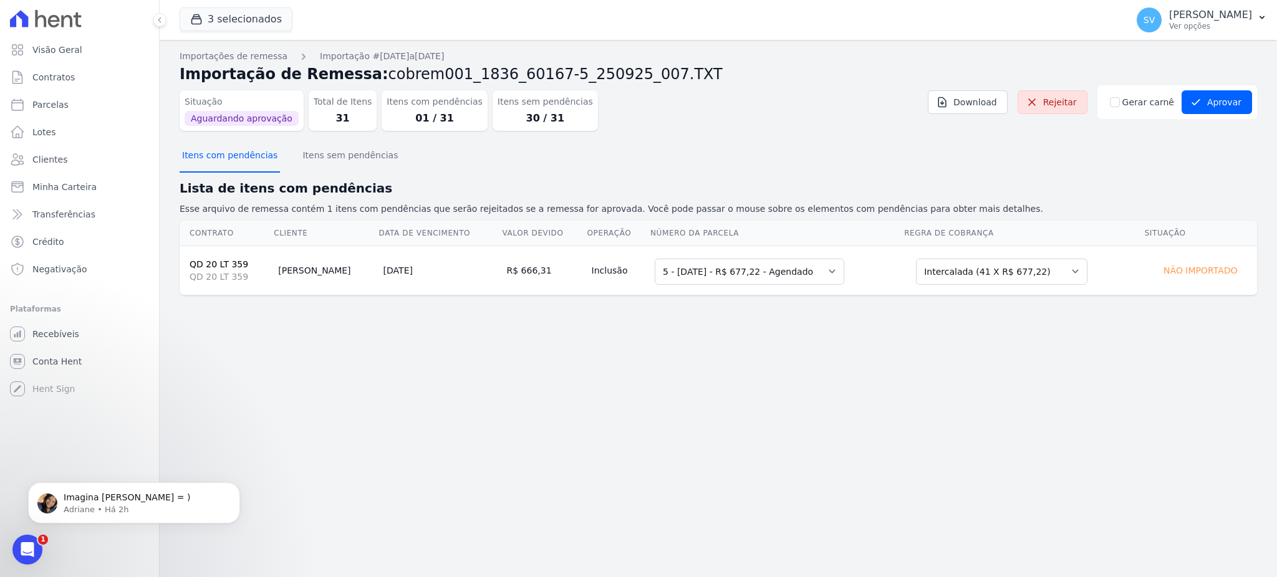
click at [216, 158] on button "Itens com pendências" at bounding box center [230, 156] width 100 height 32
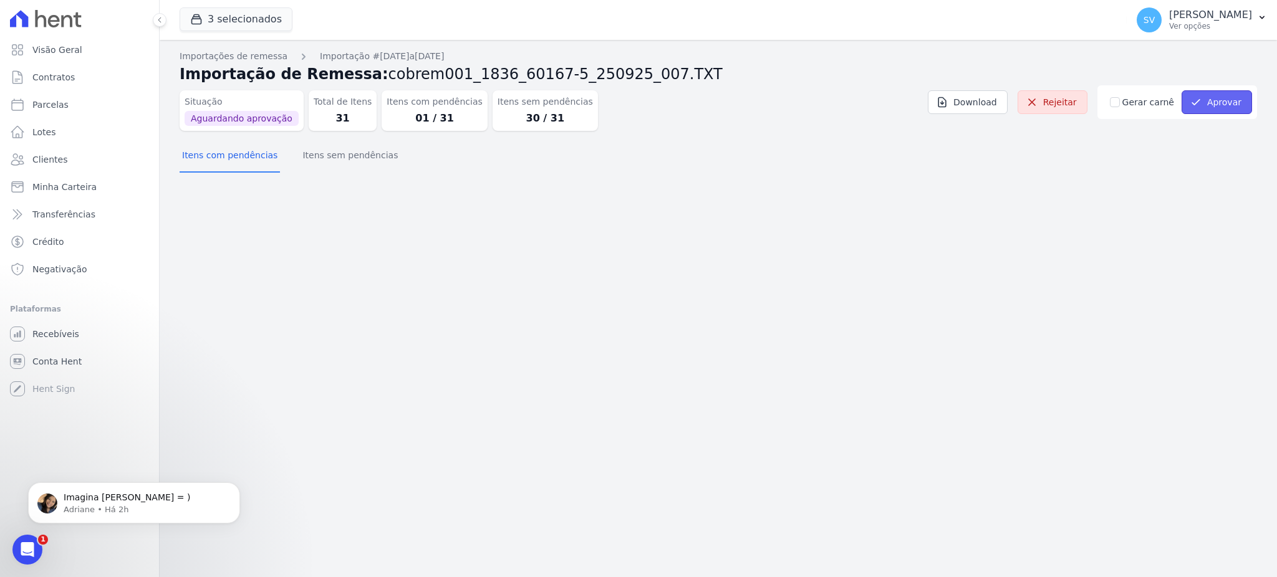
click at [1213, 103] on button "Aprovar" at bounding box center [1217, 102] width 70 height 24
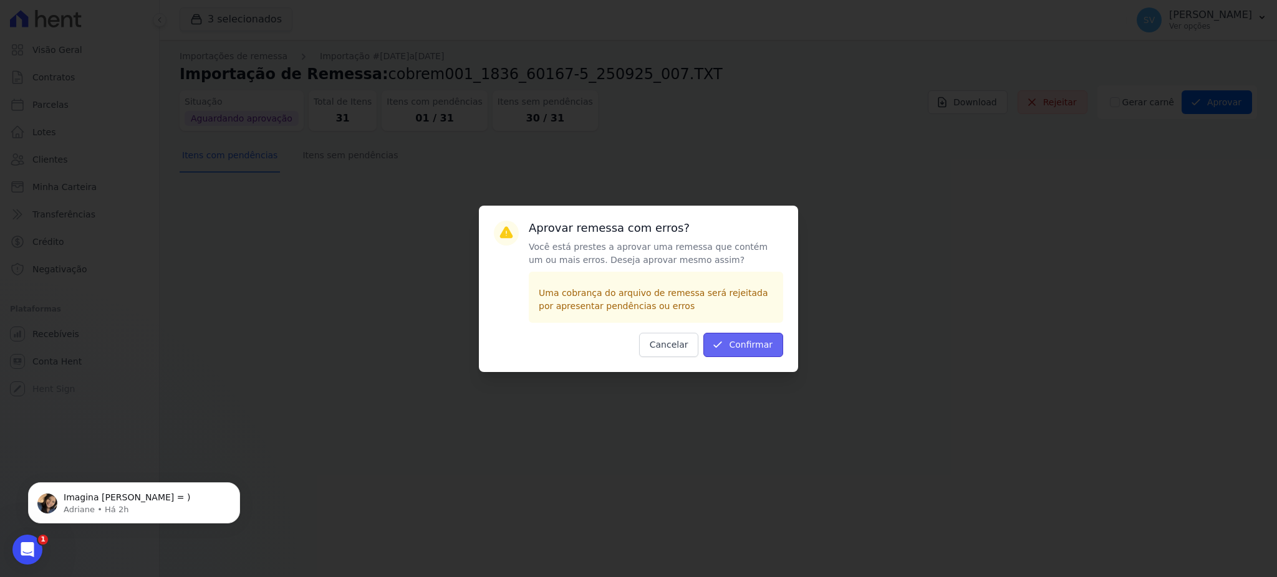
click at [741, 349] on button "Confirmar" at bounding box center [743, 345] width 80 height 24
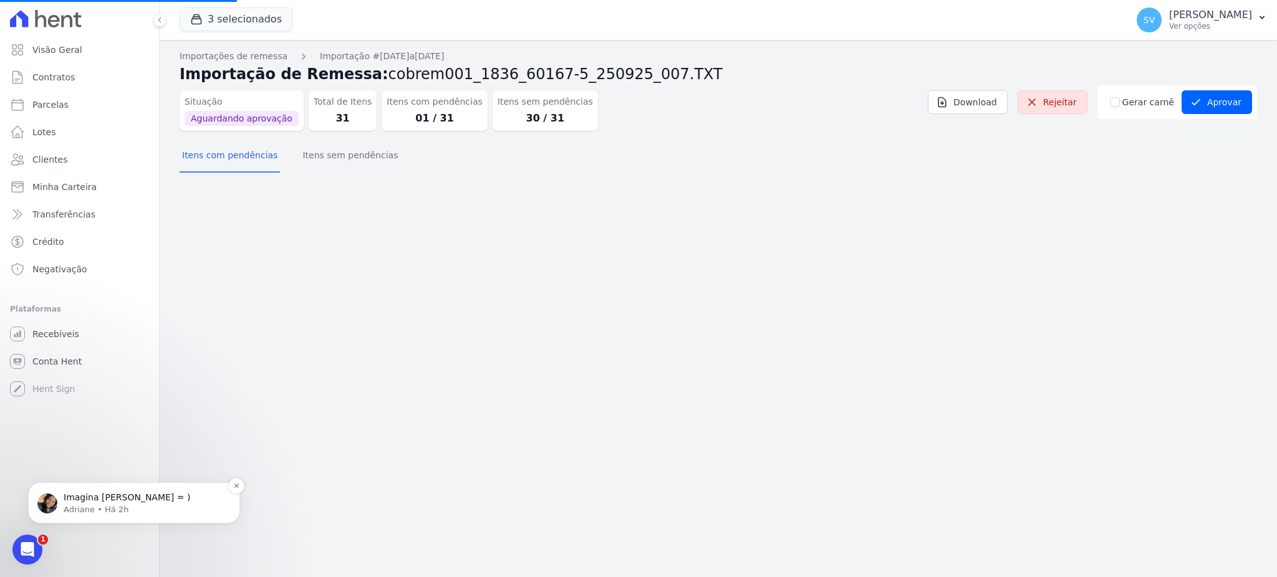
click at [91, 506] on p "Adriane • Há 2h" at bounding box center [144, 509] width 161 height 11
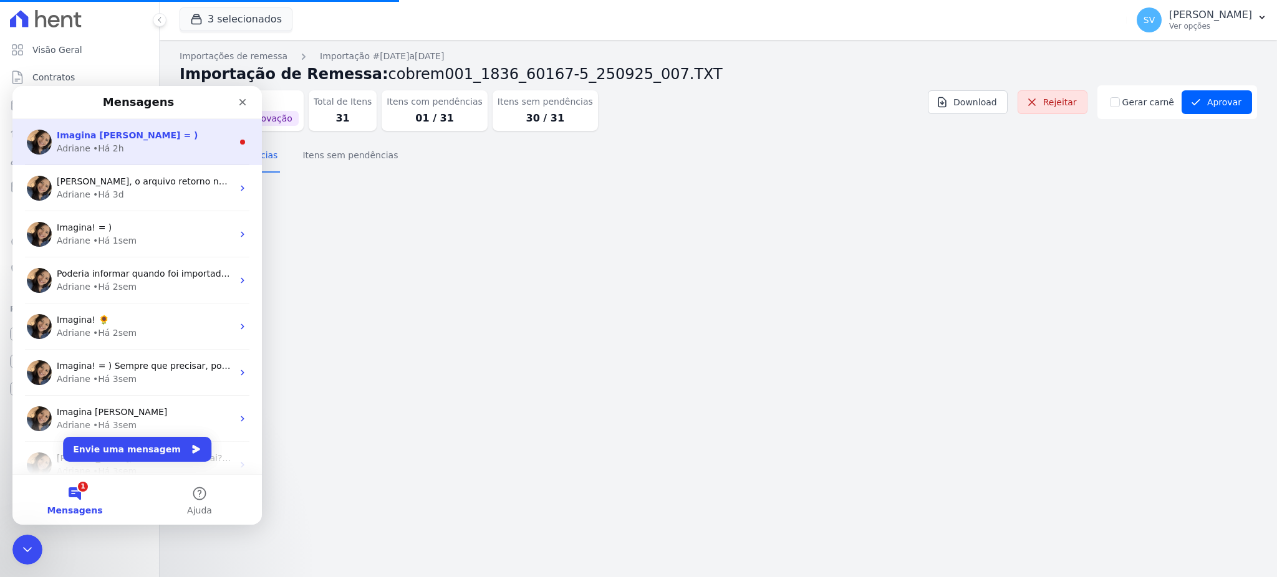
click at [115, 142] on div "• Há 2h" at bounding box center [108, 148] width 31 height 13
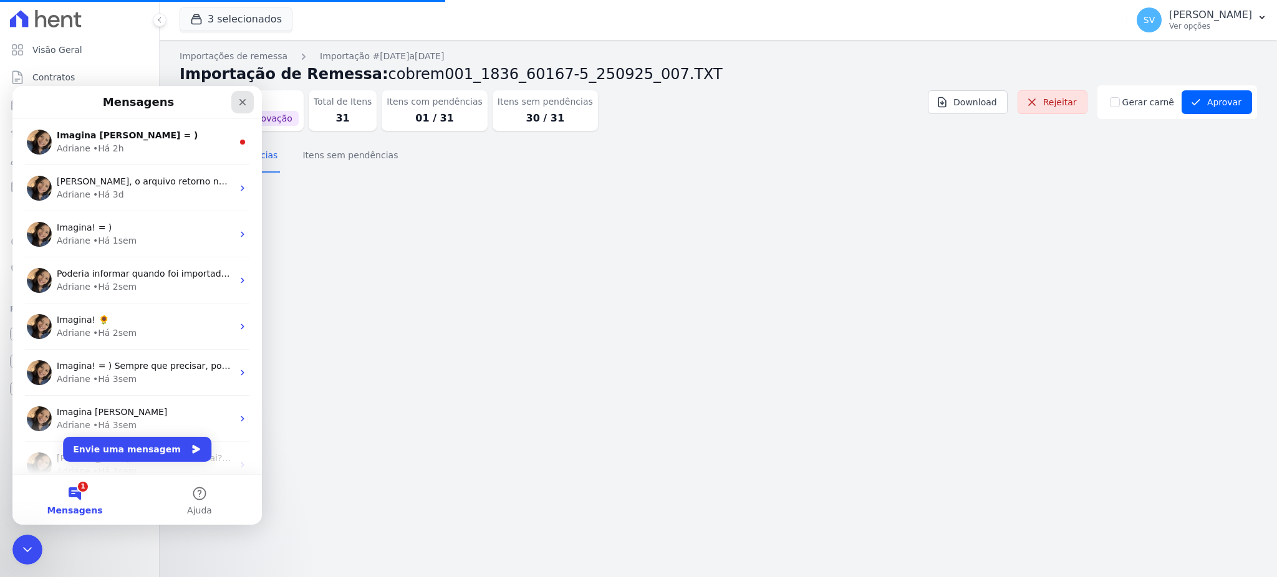
click at [239, 99] on icon "Fechar" at bounding box center [243, 102] width 10 height 10
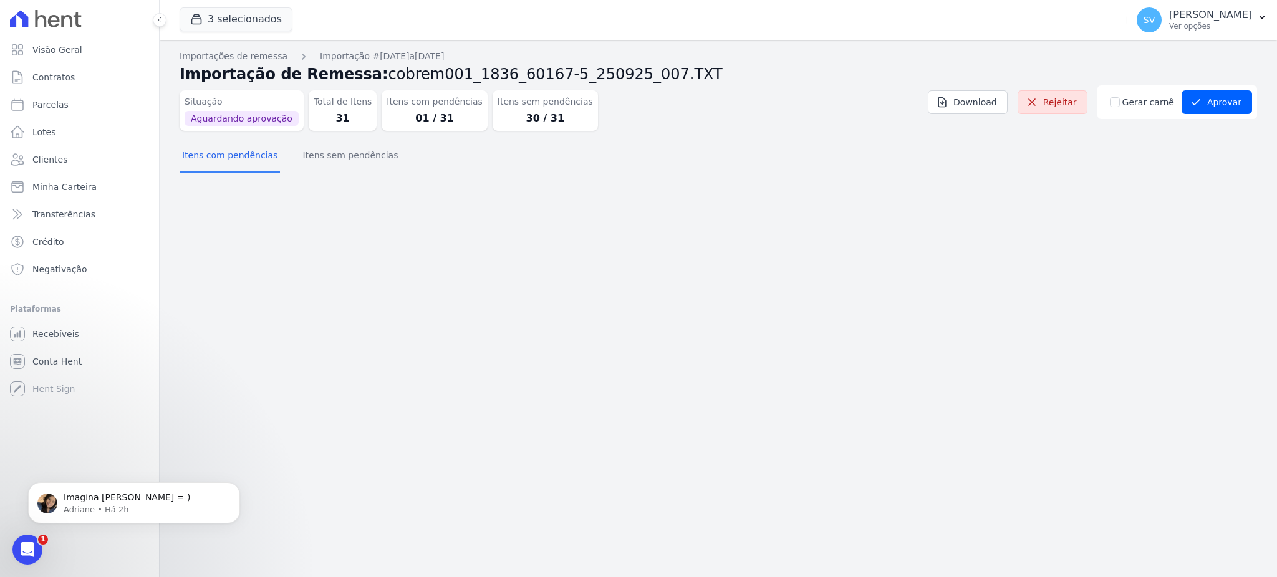
click at [485, 264] on div "Importações de remessa Importação #43a349ac Importação de Remessa: cobrem001_18…" at bounding box center [718, 309] width 1117 height 538
drag, startPoint x: 866, startPoint y: 216, endPoint x: 910, endPoint y: 170, distance: 63.9
click at [868, 215] on div "Importações de remessa Importação #43a349ac Importação de Remessa: cobrem001_18…" at bounding box center [718, 309] width 1117 height 538
click at [1238, 104] on button "Aprovar" at bounding box center [1217, 102] width 70 height 24
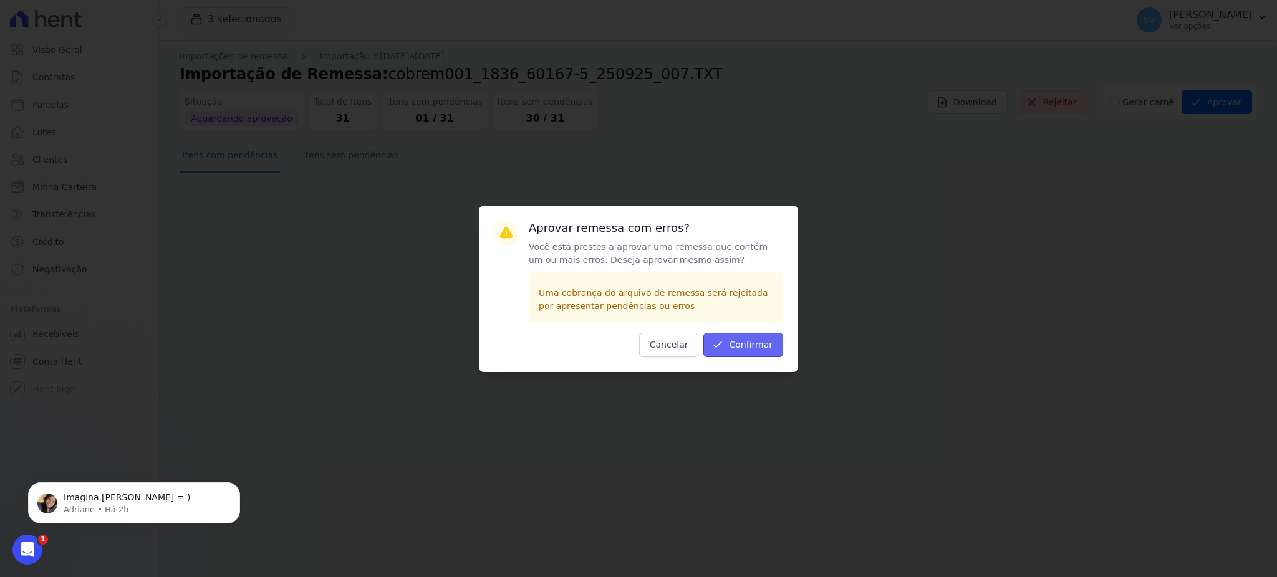
click at [737, 343] on button "Confirmar" at bounding box center [743, 345] width 80 height 24
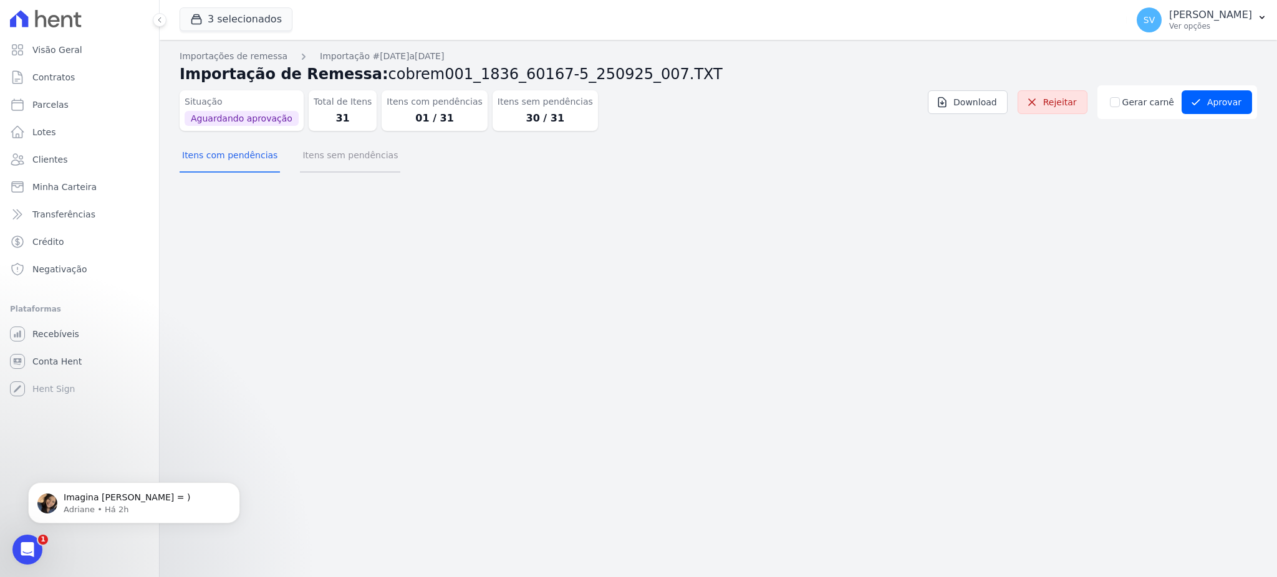
click at [328, 153] on button "Itens sem pendências" at bounding box center [350, 156] width 100 height 32
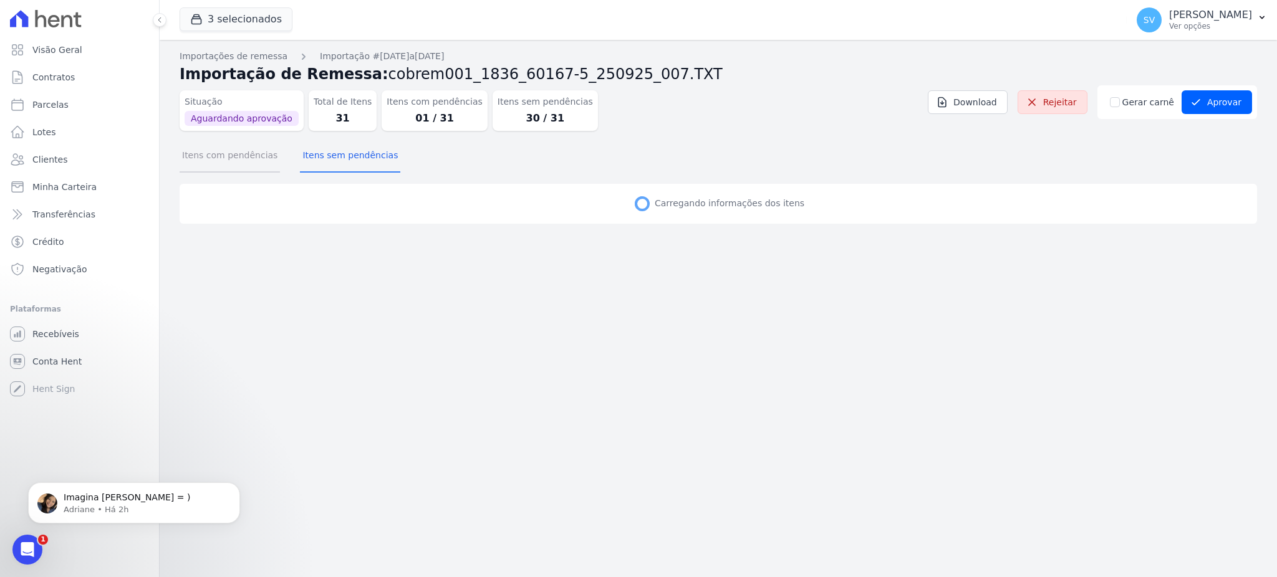
click at [242, 156] on button "Itens com pendências" at bounding box center [230, 156] width 100 height 32
click at [1169, 22] on p "Ver opções" at bounding box center [1210, 26] width 83 height 10
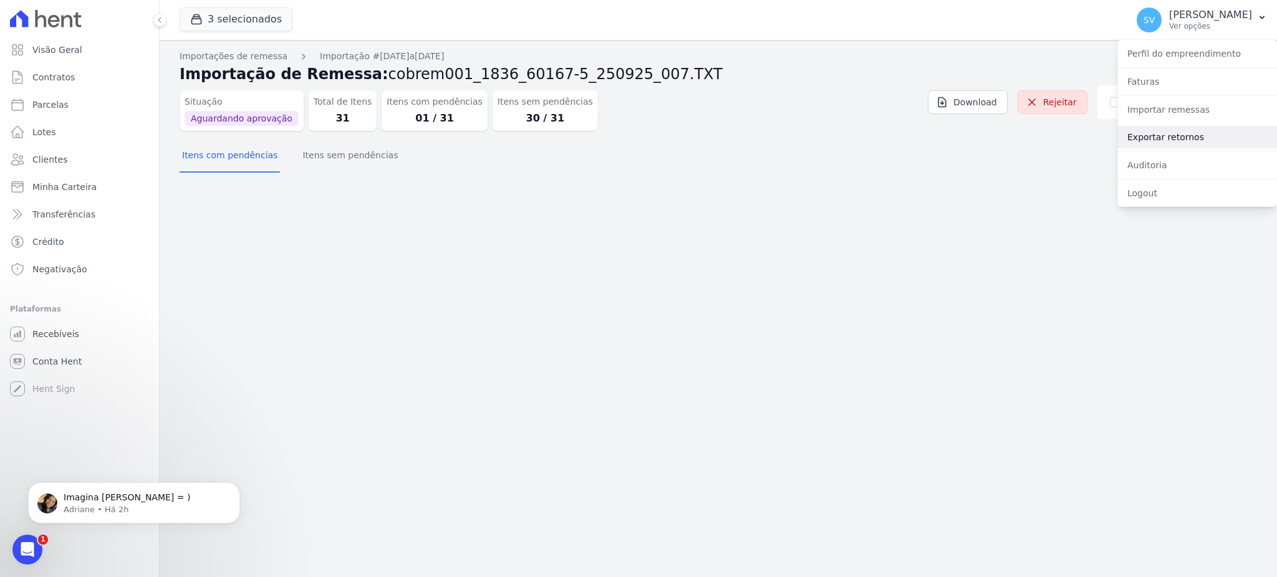
click at [1154, 138] on link "Exportar retornos" at bounding box center [1197, 137] width 160 height 22
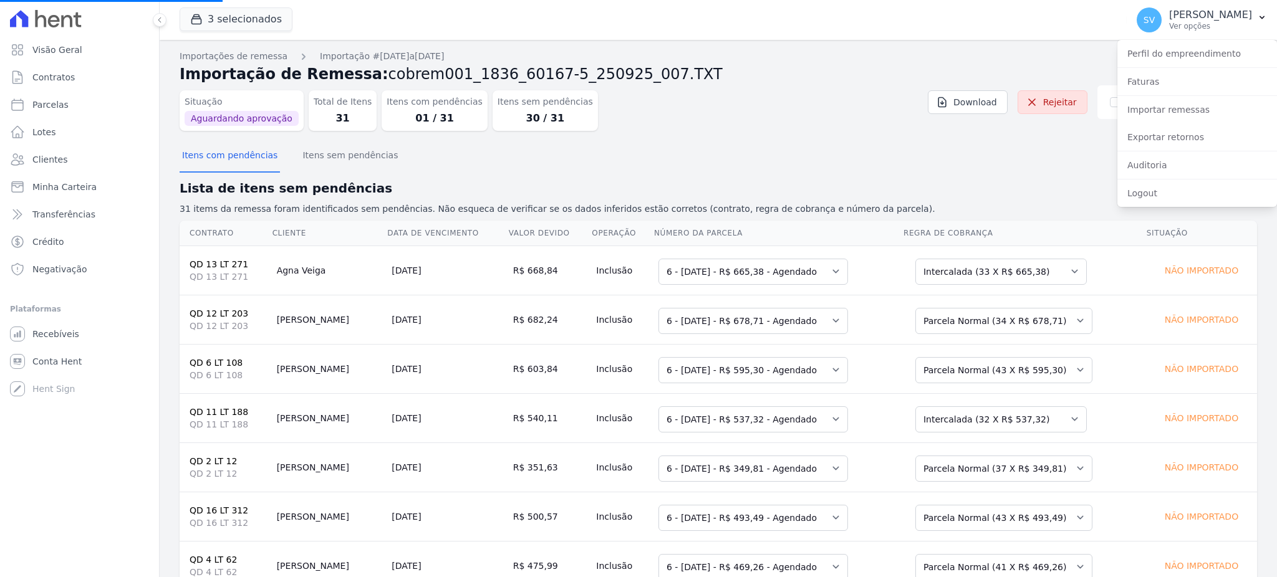
drag, startPoint x: 806, startPoint y: 84, endPoint x: 821, endPoint y: 85, distance: 15.0
click at [803, 85] on header "Importação de Remessa: cobrem001_1836_60167-5_250925_007.TXT Situação Aguardand…" at bounding box center [719, 102] width 1078 height 78
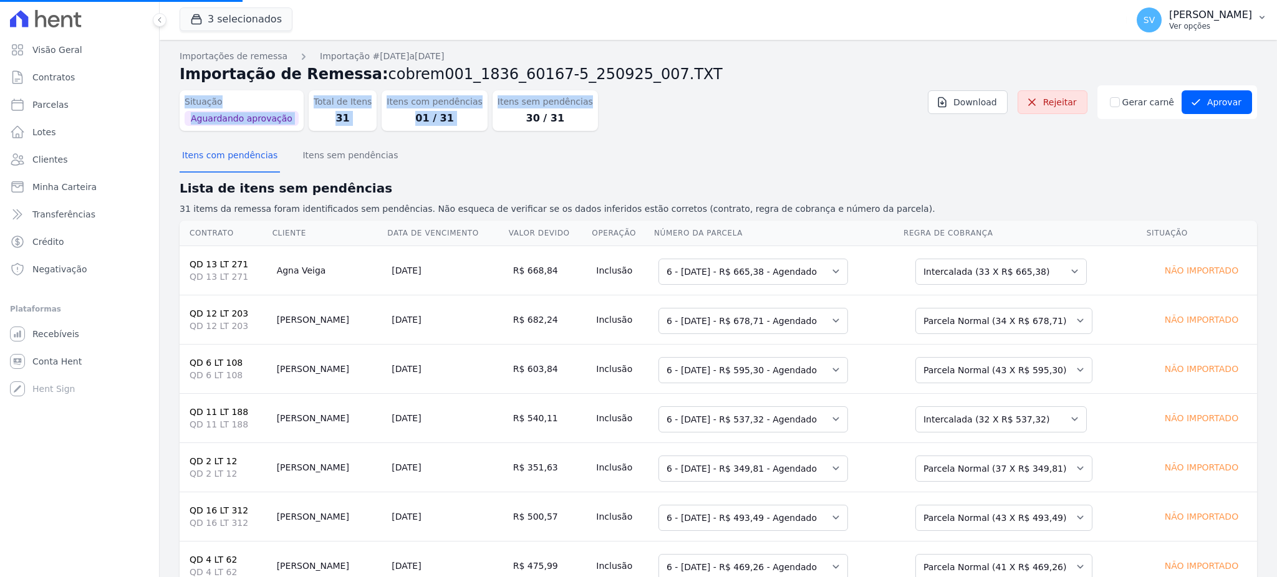
click at [1203, 19] on p "[PERSON_NAME]" at bounding box center [1210, 15] width 83 height 12
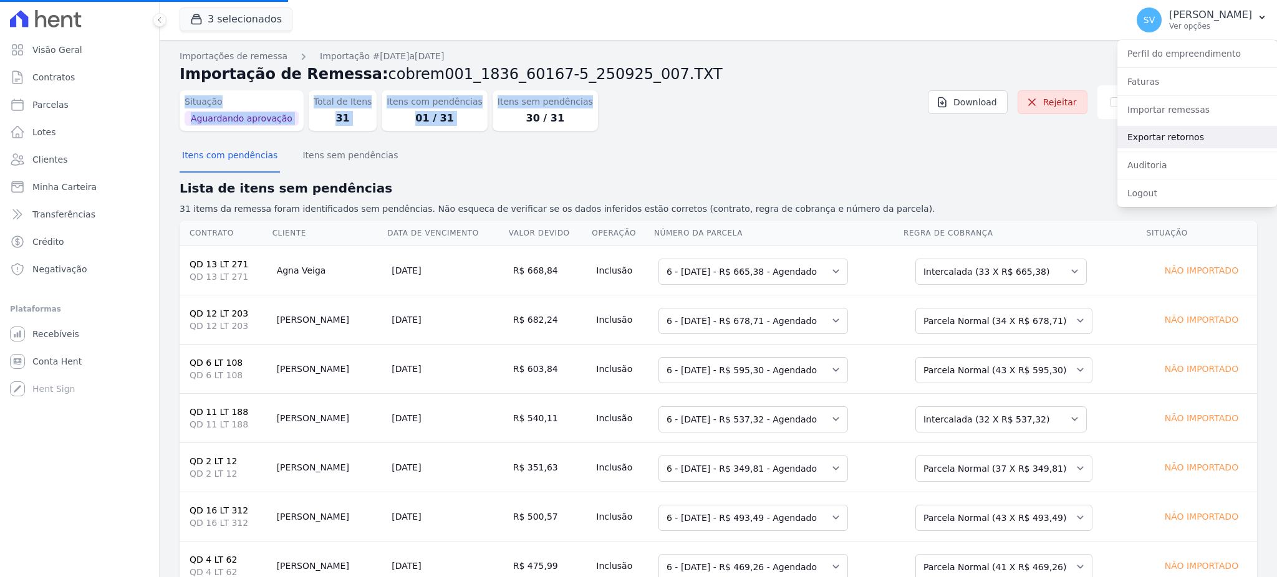
click at [1165, 139] on link "Exportar retornos" at bounding box center [1197, 137] width 160 height 22
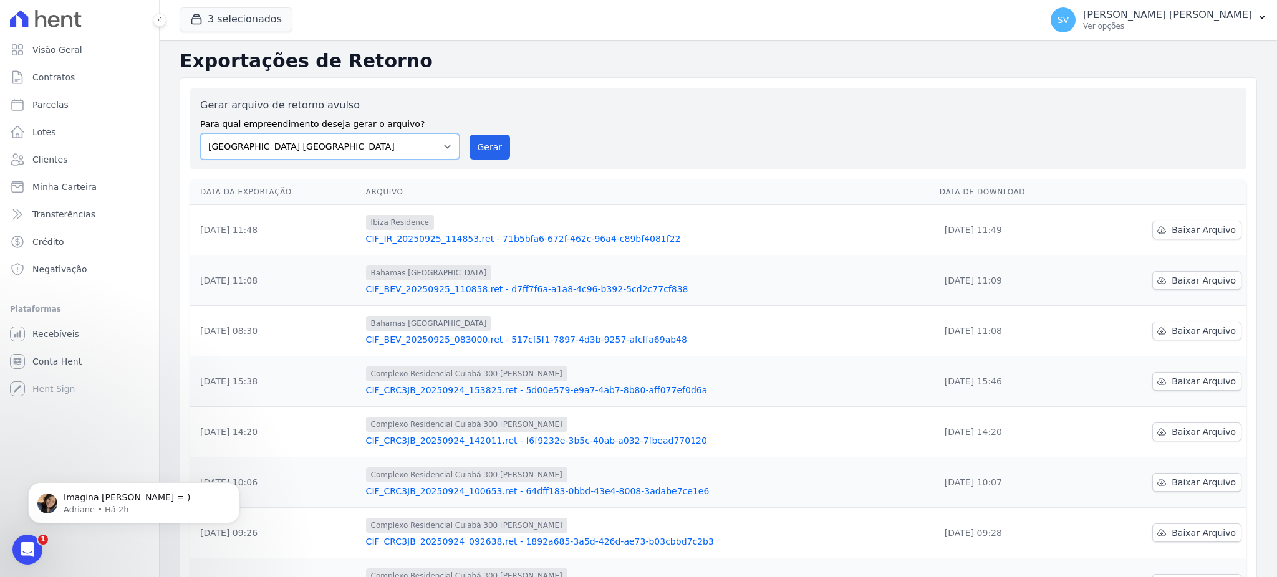
click at [423, 142] on select "[GEOGRAPHIC_DATA] COMPLEXO RESIDENCIAL [GEOGRAPHIC_DATA] 300 - [PERSON_NAME][GE…" at bounding box center [329, 146] width 259 height 26
select select "a999329b-d322-46c5-b2df-9163b092fb9b"
click at [200, 133] on select "[GEOGRAPHIC_DATA] COMPLEXO RESIDENCIAL [GEOGRAPHIC_DATA] 300 - [PERSON_NAME][GE…" at bounding box center [329, 146] width 259 height 26
click at [480, 147] on button "Gerar" at bounding box center [490, 147] width 41 height 25
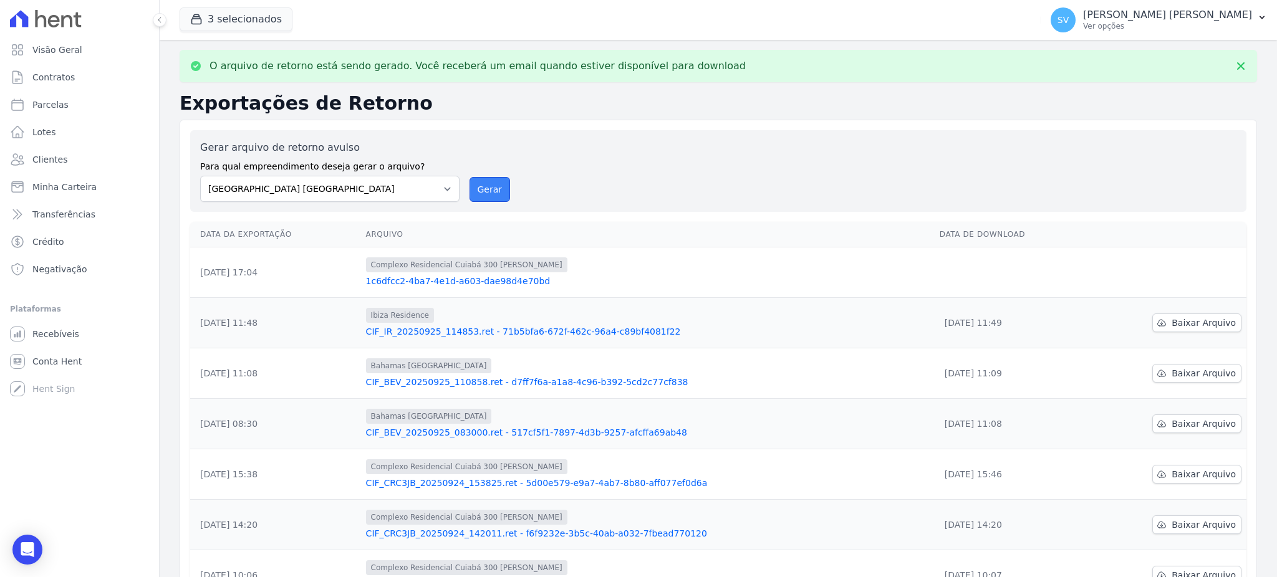
click at [483, 192] on button "Gerar" at bounding box center [490, 189] width 41 height 25
click at [490, 193] on button "Gerar" at bounding box center [490, 189] width 41 height 25
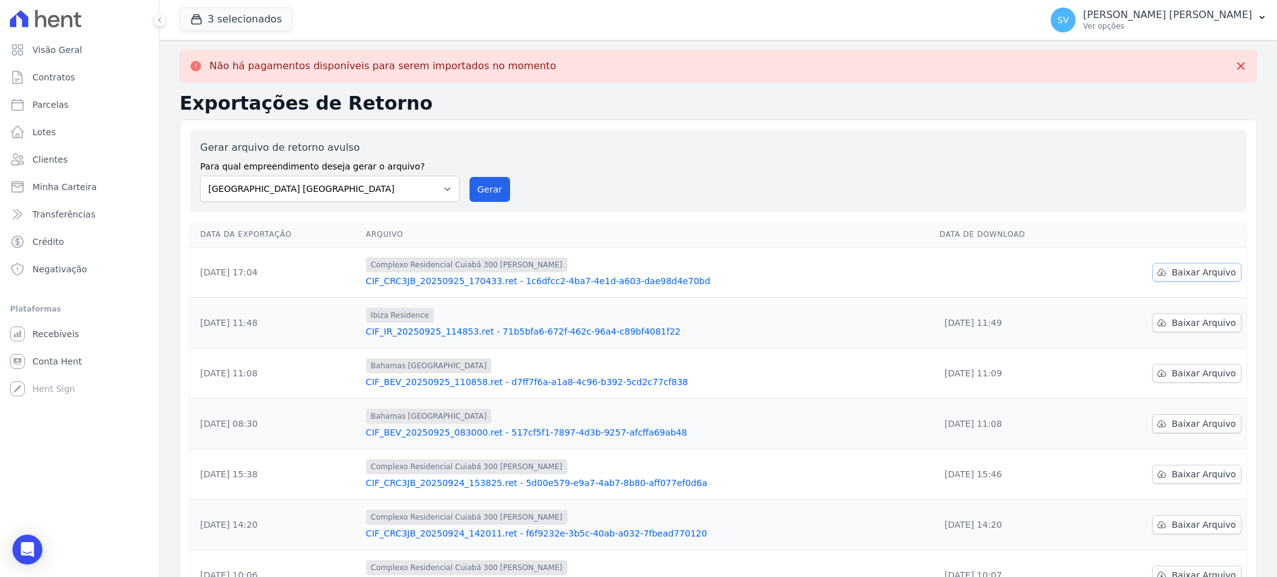
click at [1196, 275] on span "Baixar Arquivo" at bounding box center [1204, 272] width 64 height 12
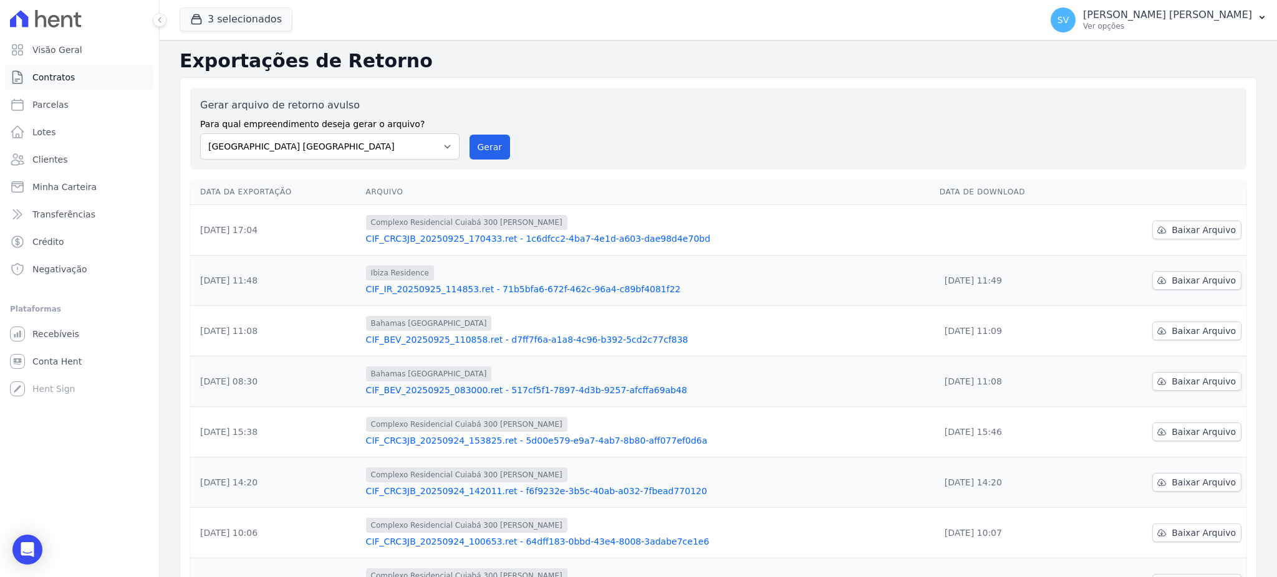
click at [51, 76] on span "Contratos" at bounding box center [53, 77] width 42 height 12
